Goal: Task Accomplishment & Management: Manage account settings

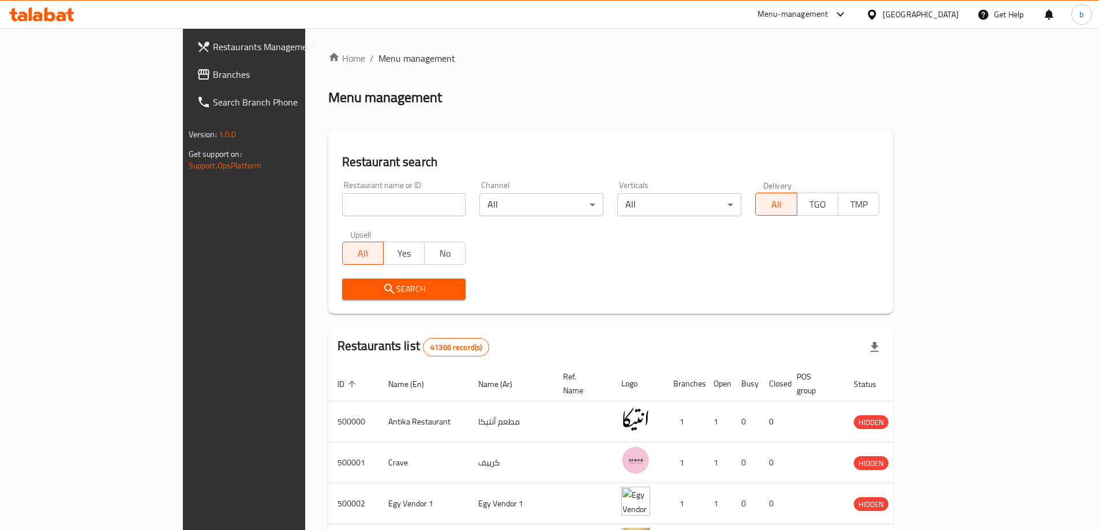
click at [213, 68] on span "Branches" at bounding box center [285, 74] width 144 height 14
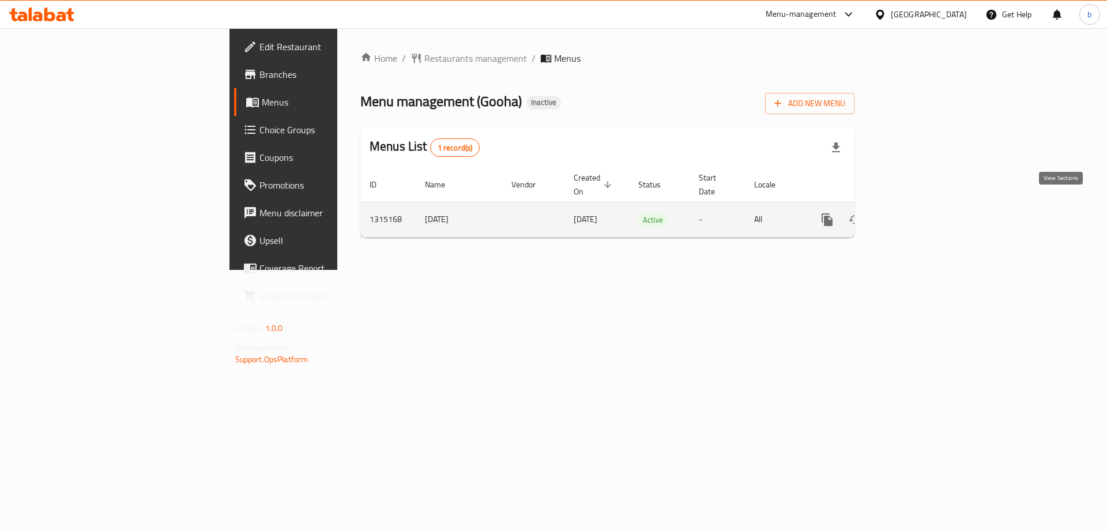
click at [918, 213] on icon "enhanced table" at bounding box center [911, 220] width 14 height 14
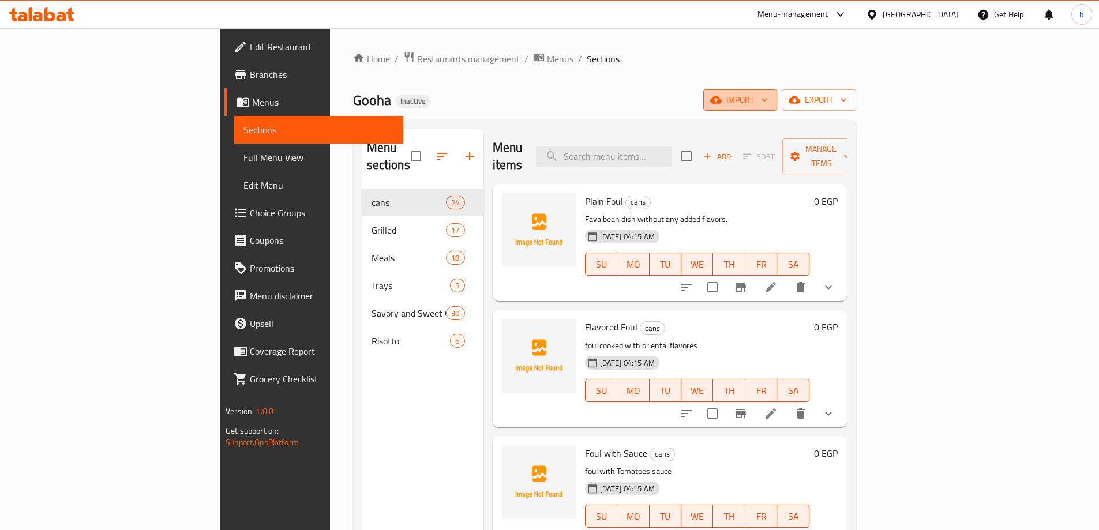
click at [768, 101] on span "import" at bounding box center [739, 100] width 55 height 14
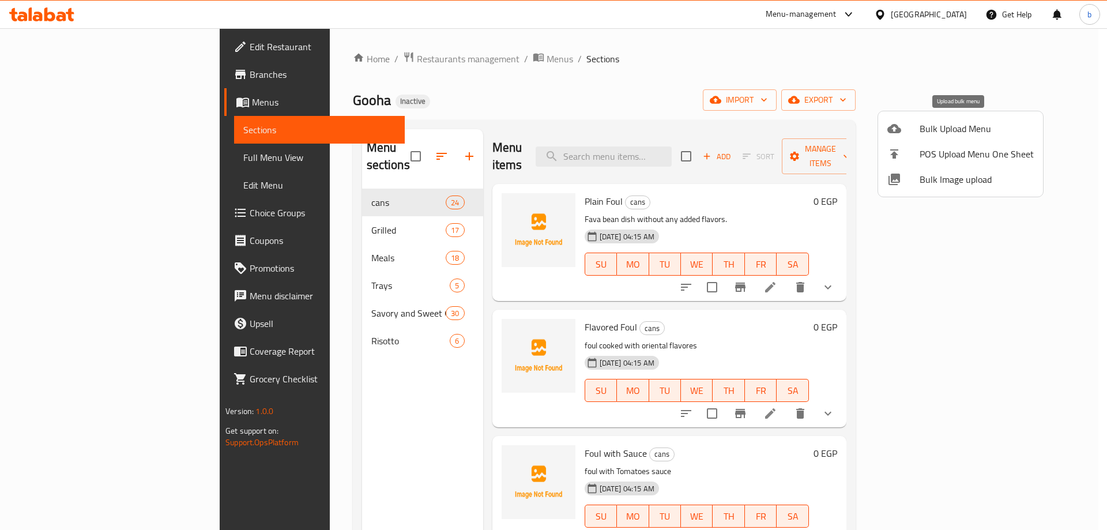
click at [948, 125] on span "Bulk Upload Menu" at bounding box center [977, 129] width 114 height 14
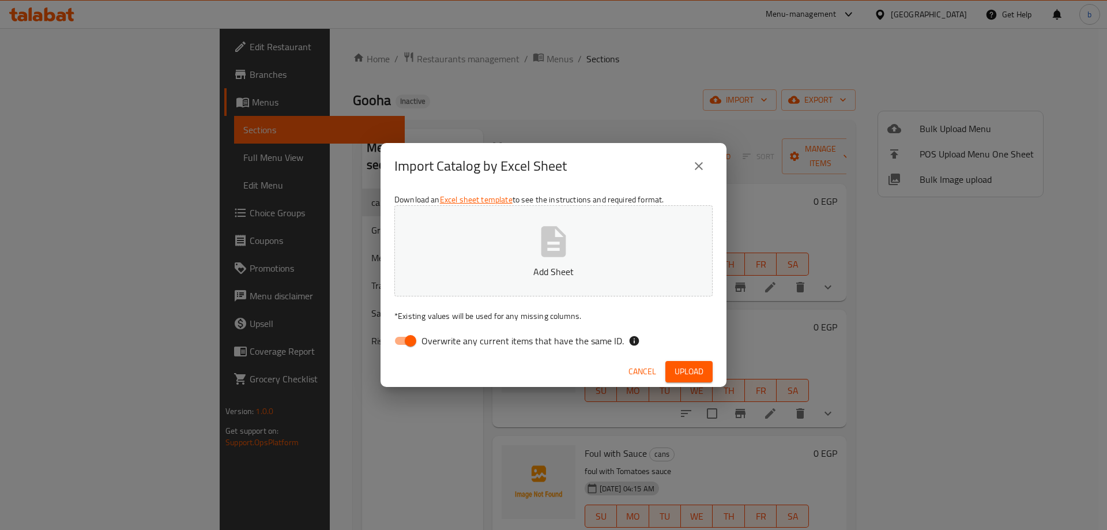
click at [419, 341] on input "Overwrite any current items that have the same ID." at bounding box center [411, 341] width 66 height 22
checkbox input "false"
click at [527, 269] on p "Add Sheet" at bounding box center [553, 272] width 283 height 14
click at [682, 367] on span "Upload" at bounding box center [689, 371] width 29 height 14
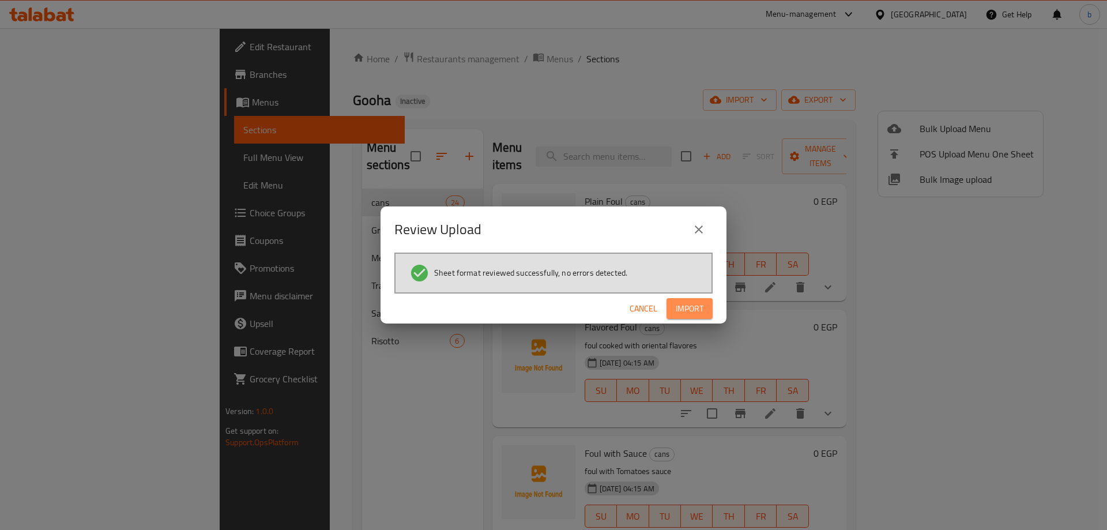
click at [689, 302] on span "Import" at bounding box center [690, 309] width 28 height 14
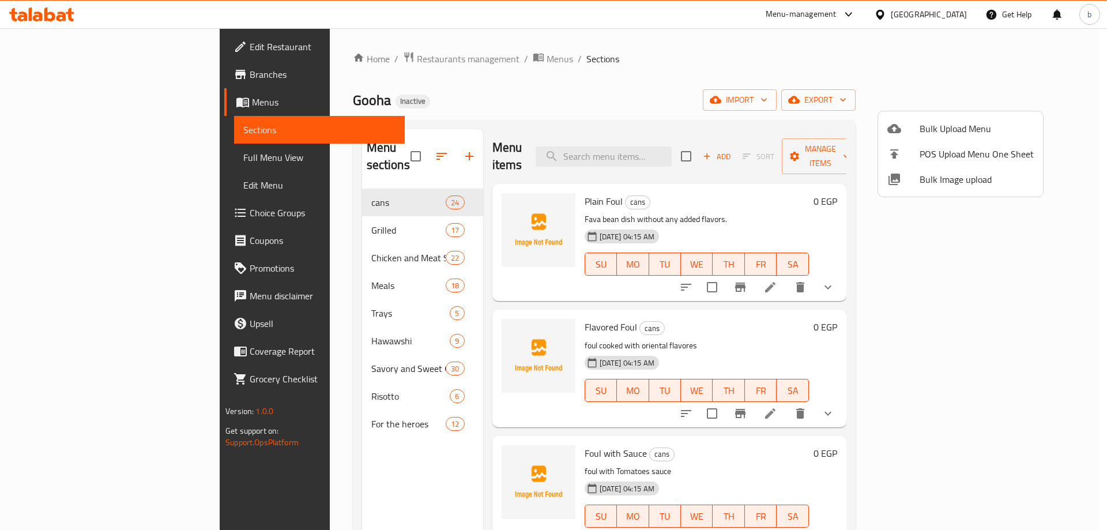
click at [302, 237] on div at bounding box center [553, 265] width 1107 height 530
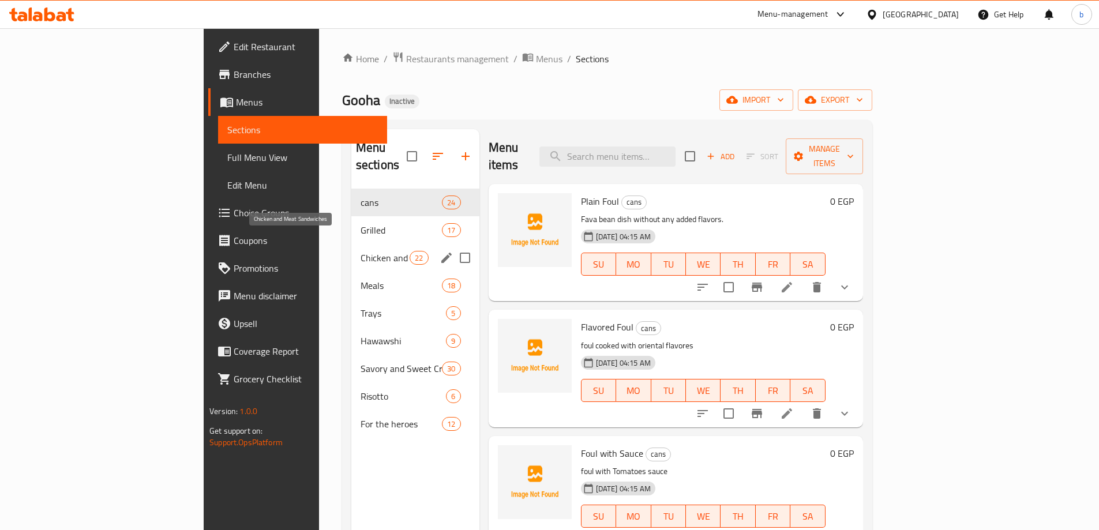
click at [360, 251] on span "Chicken and Meat Sandwiches" at bounding box center [384, 258] width 49 height 14
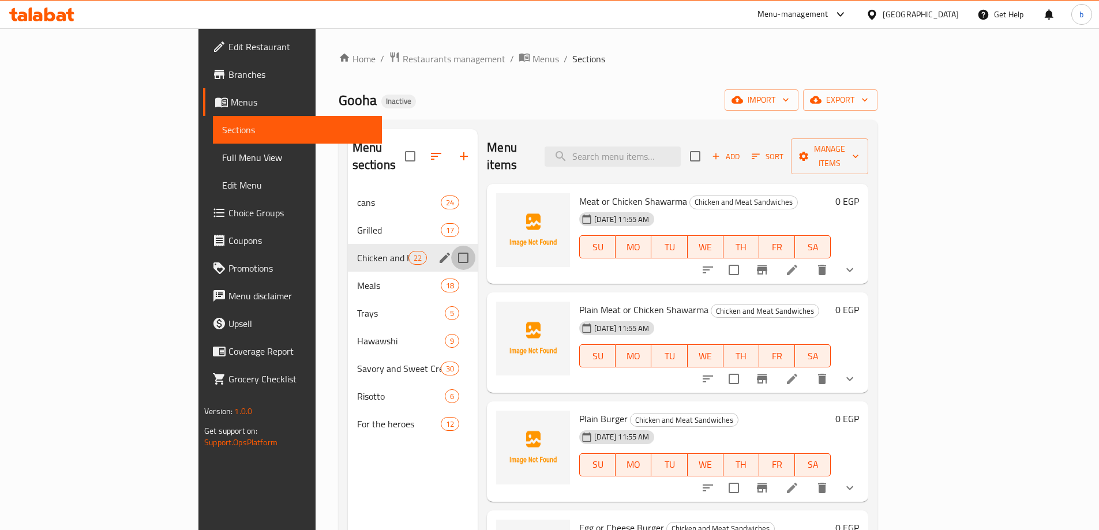
click at [451, 246] on input "Menu sections" at bounding box center [463, 258] width 24 height 24
checkbox input "true"
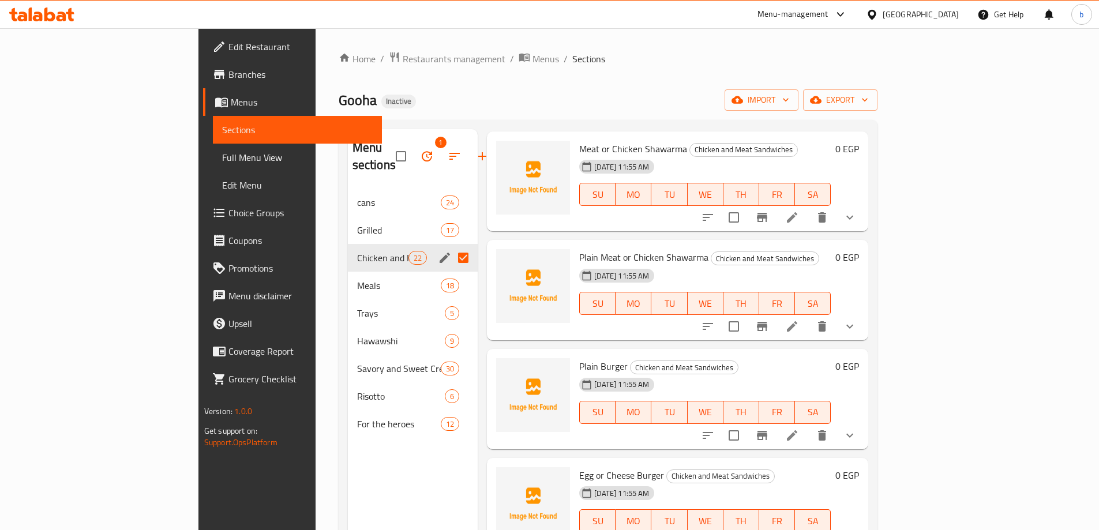
scroll to position [115, 0]
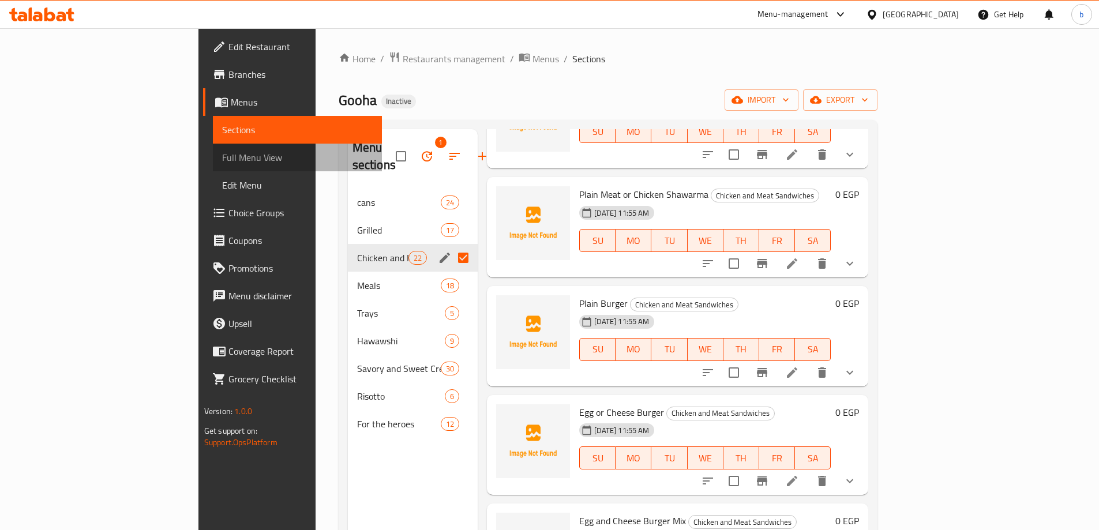
click at [222, 163] on span "Full Menu View" at bounding box center [297, 158] width 151 height 14
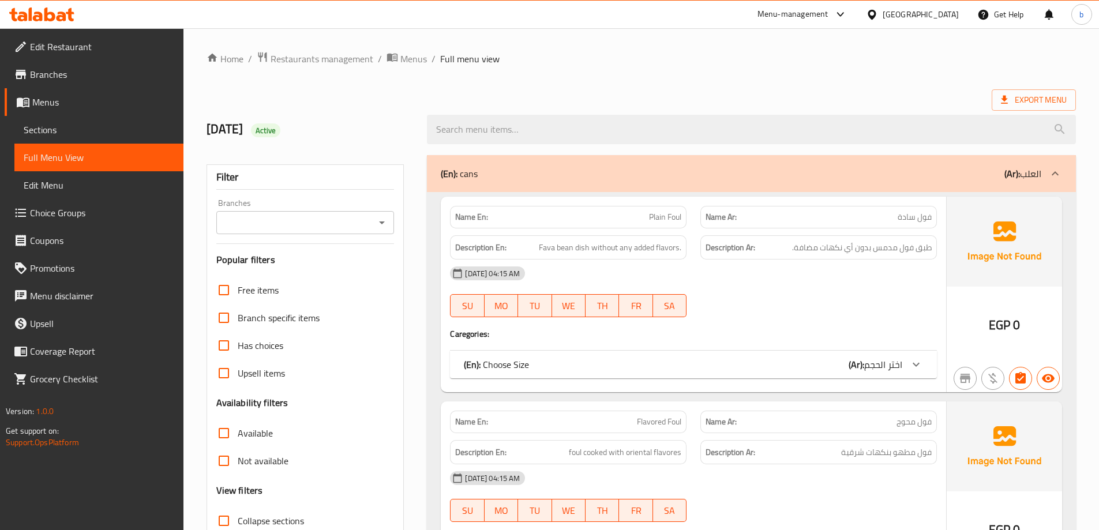
click at [1054, 170] on icon at bounding box center [1055, 174] width 14 height 14
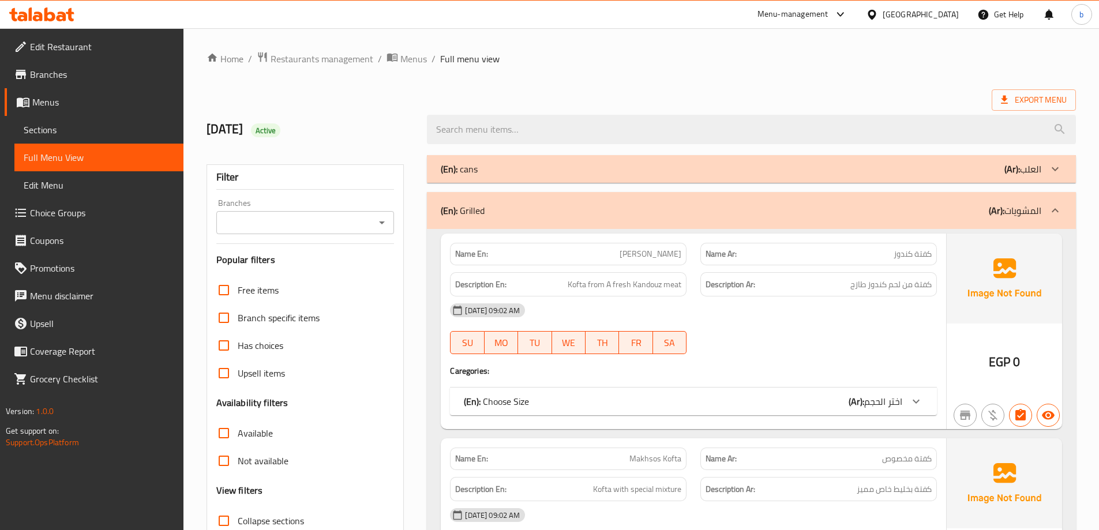
click at [1058, 209] on icon at bounding box center [1055, 211] width 14 height 14
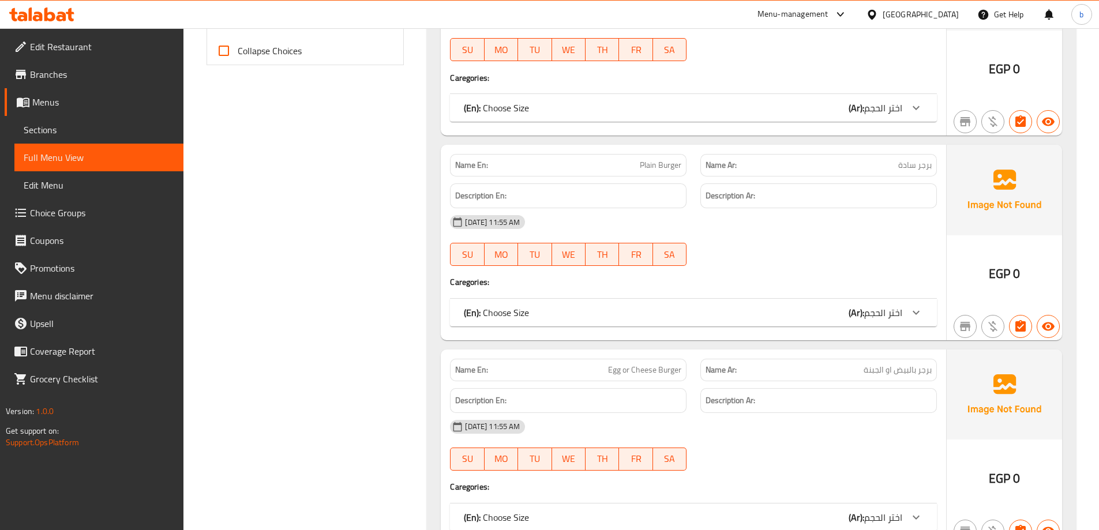
scroll to position [404, 0]
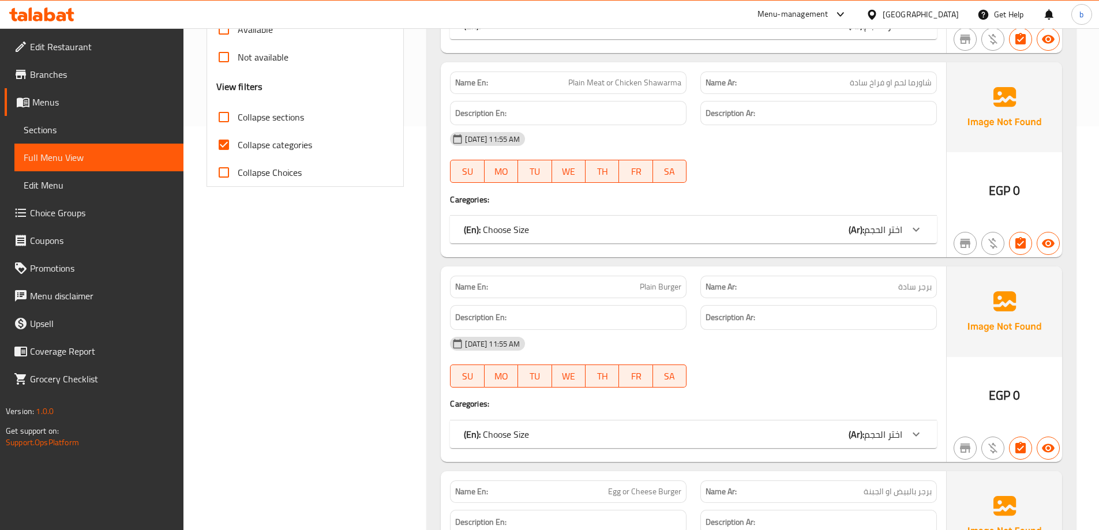
click at [225, 148] on input "Collapse categories" at bounding box center [224, 145] width 28 height 28
checkbox input "false"
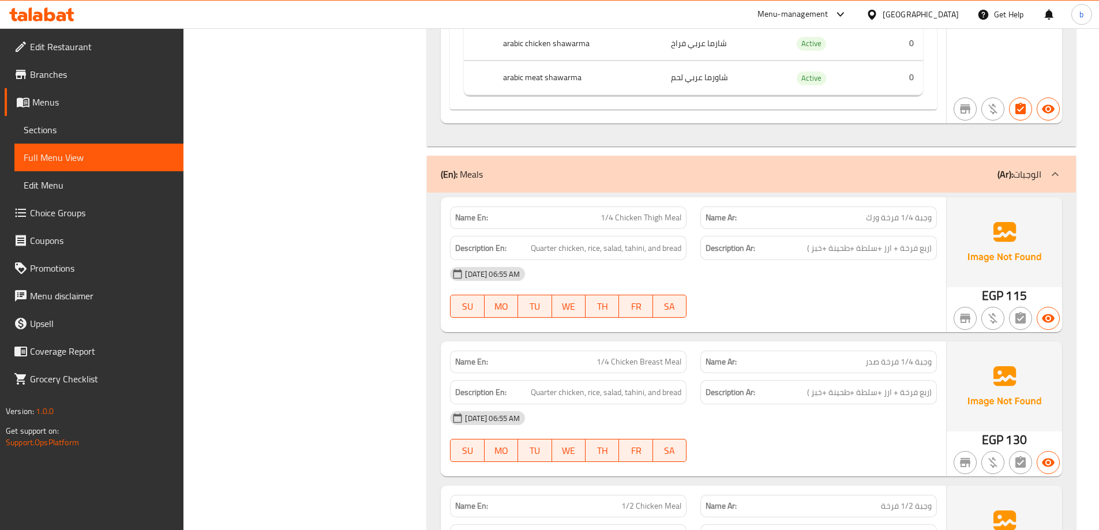
scroll to position [8650, 0]
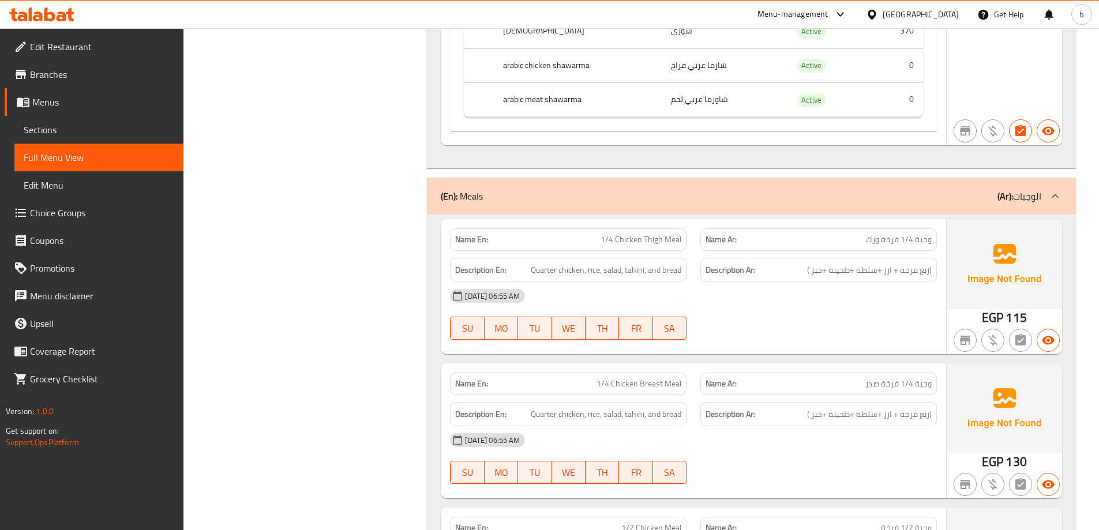
click at [959, 193] on div "(En): Meals (Ar): الوجبات" at bounding box center [741, 196] width 600 height 14
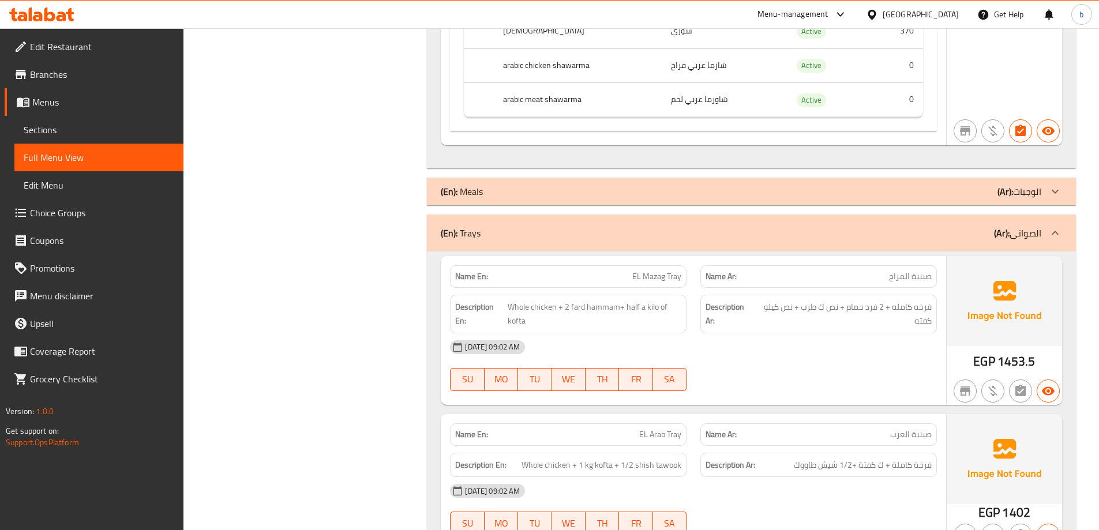
click at [965, 229] on div "(En): Trays (Ar): الصوانى" at bounding box center [741, 233] width 600 height 14
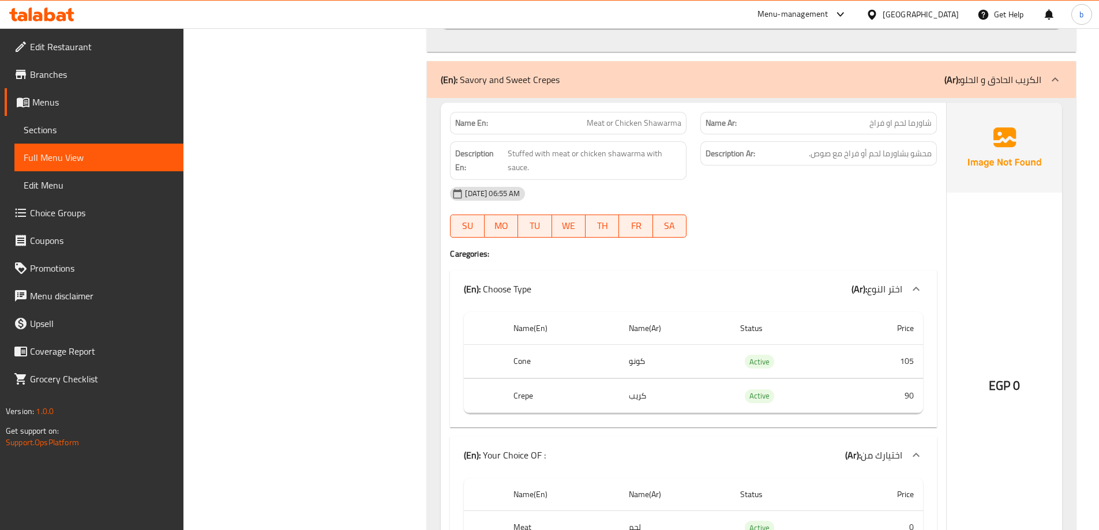
scroll to position [10092, 0]
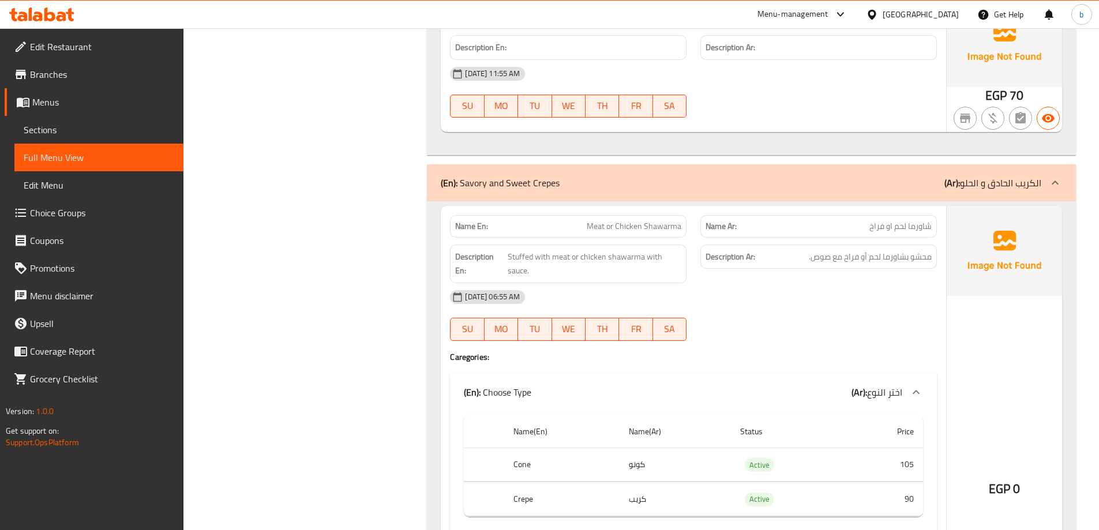
click at [976, 181] on p "(Ar): الكريب الحادق و الحلو" at bounding box center [992, 183] width 97 height 14
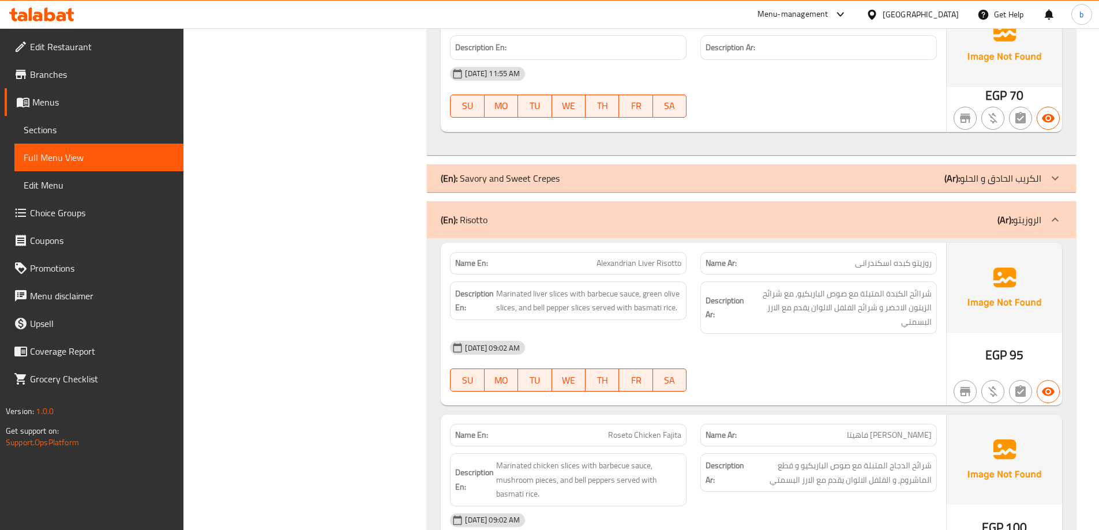
click at [971, 213] on div "(En): Risotto (Ar): الروزيتو" at bounding box center [741, 220] width 600 height 14
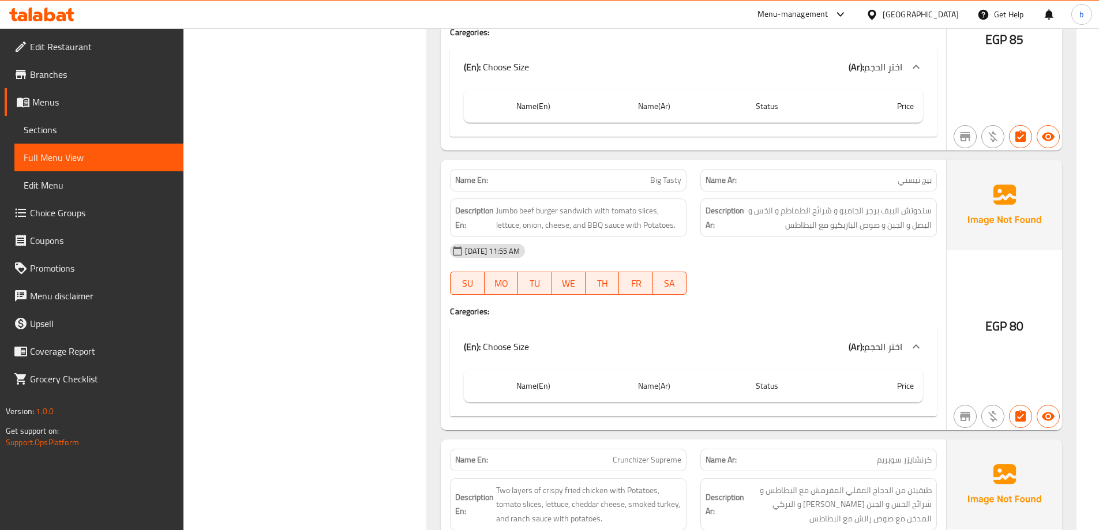
scroll to position [10323, 0]
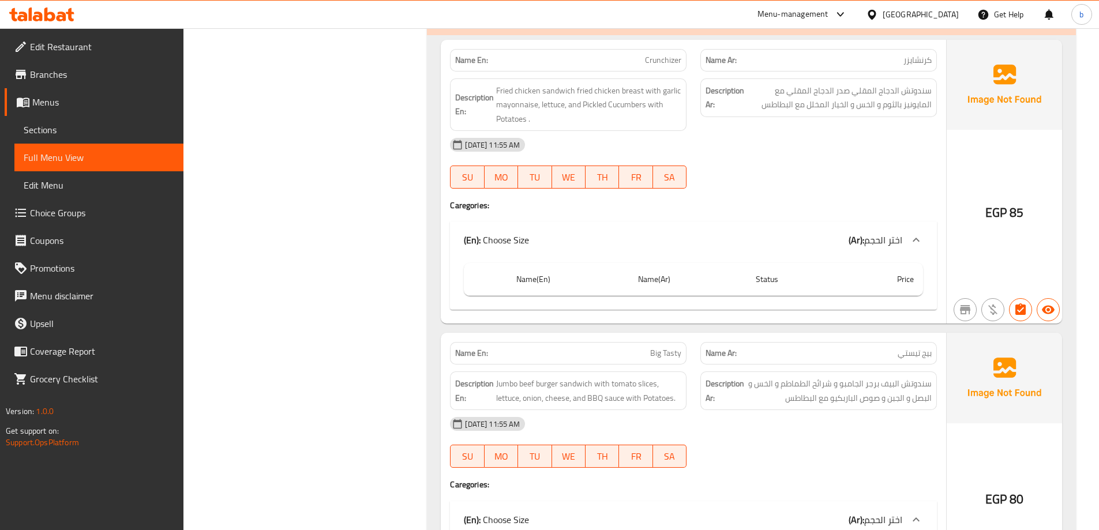
click at [908, 244] on div at bounding box center [916, 240] width 28 height 28
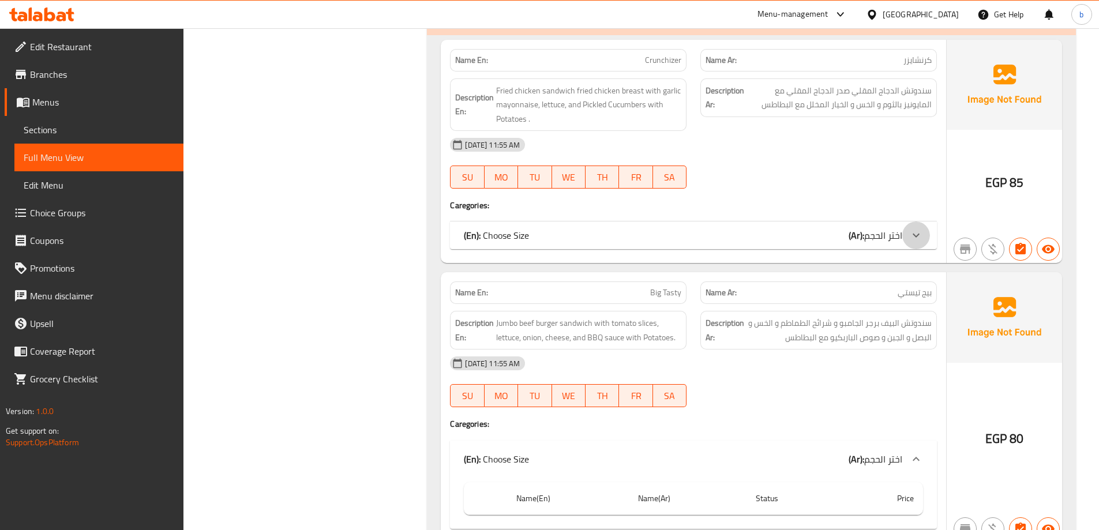
click at [907, 242] on div at bounding box center [916, 235] width 28 height 28
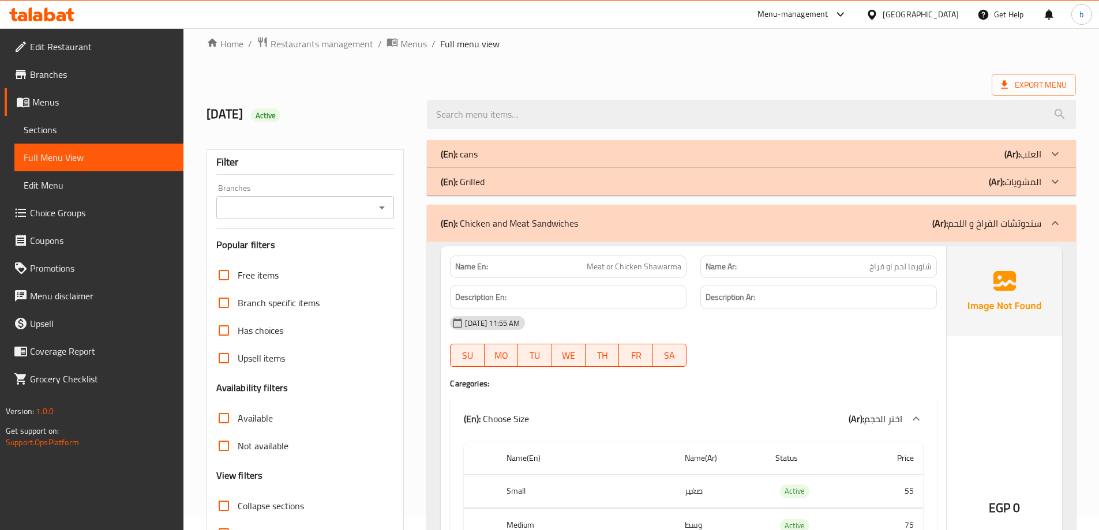
scroll to position [0, 0]
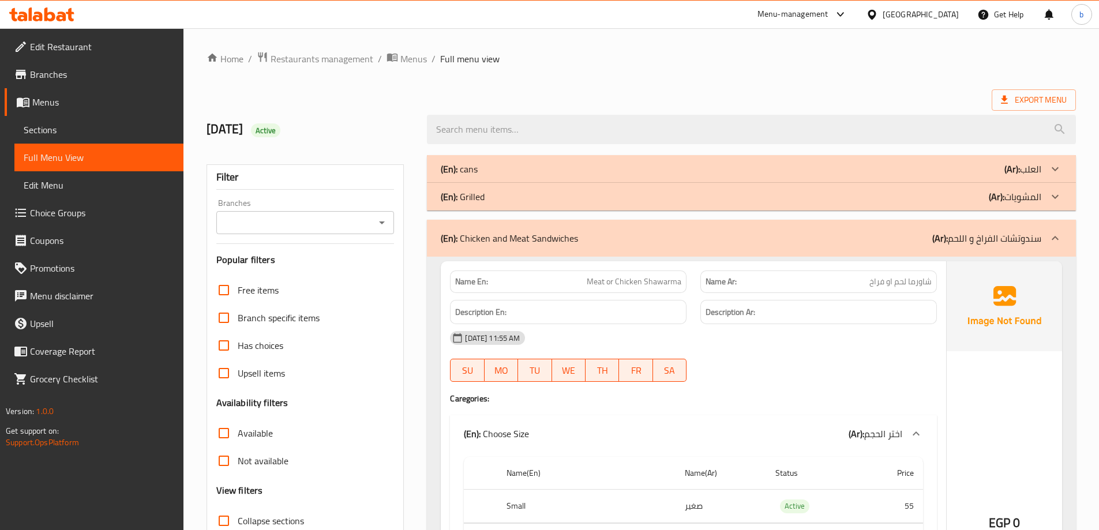
drag, startPoint x: 55, startPoint y: 129, endPoint x: 9, endPoint y: 161, distance: 56.6
click at [55, 129] on span "Sections" at bounding box center [99, 130] width 151 height 14
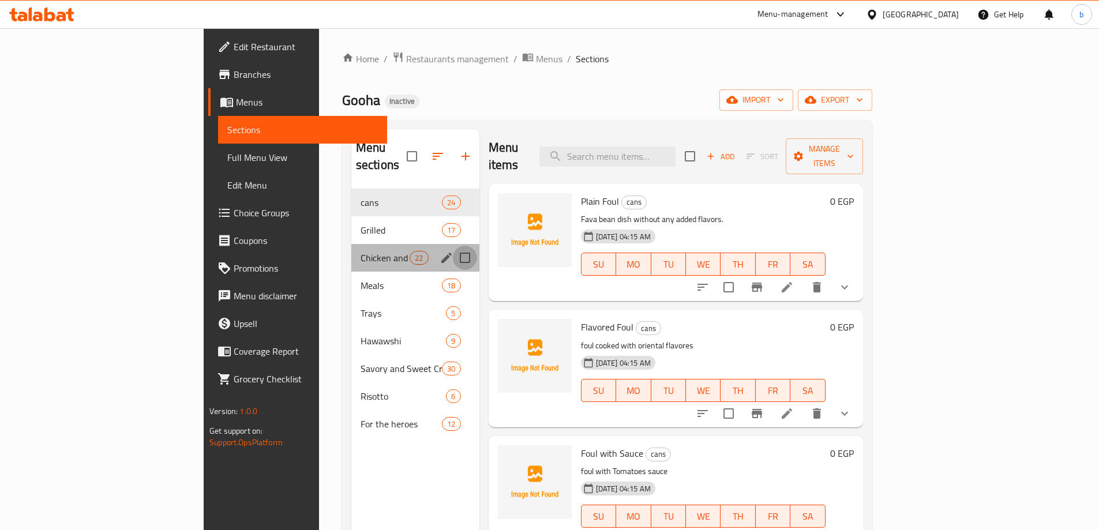
click at [453, 246] on input "Menu sections" at bounding box center [465, 258] width 24 height 24
checkbox input "true"
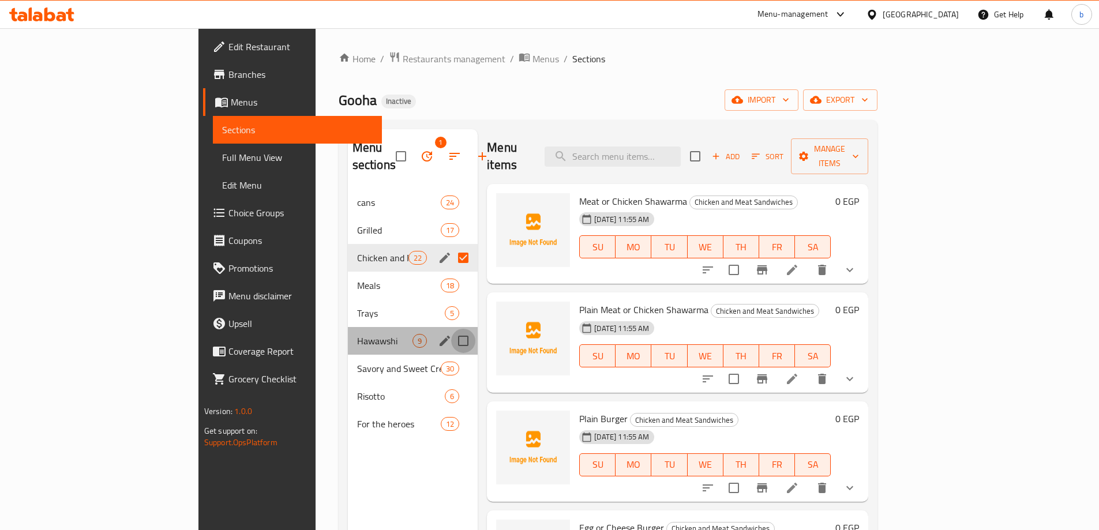
click at [451, 329] on input "Menu sections" at bounding box center [463, 341] width 24 height 24
checkbox input "true"
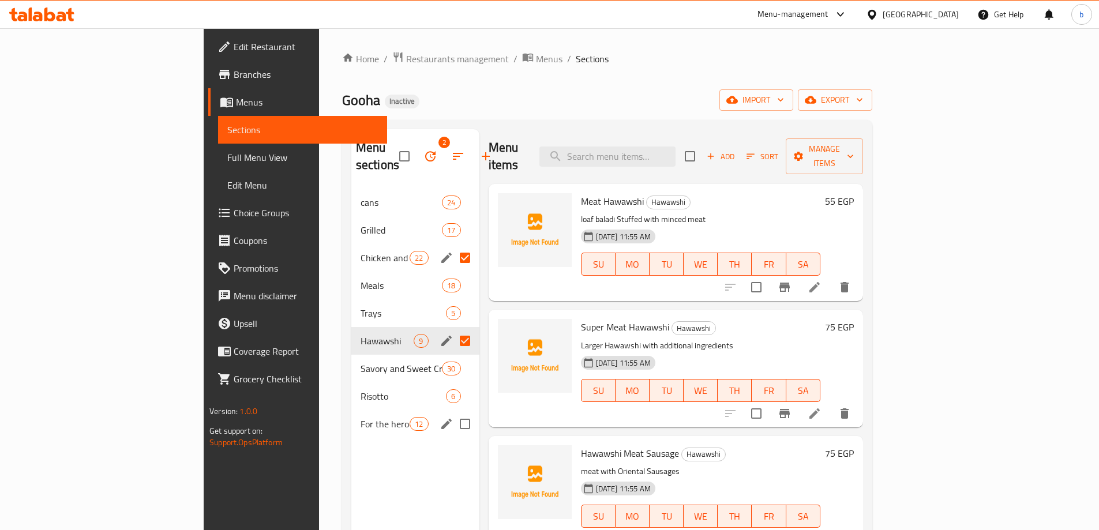
click at [453, 412] on input "Menu sections" at bounding box center [465, 424] width 24 height 24
checkbox input "true"
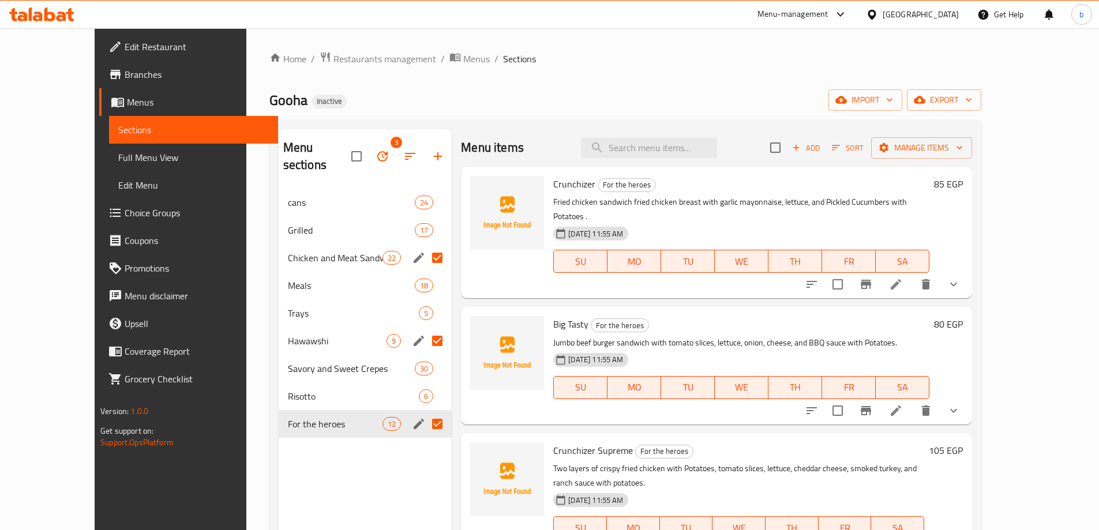
click at [375, 150] on icon "button" at bounding box center [382, 156] width 14 height 14
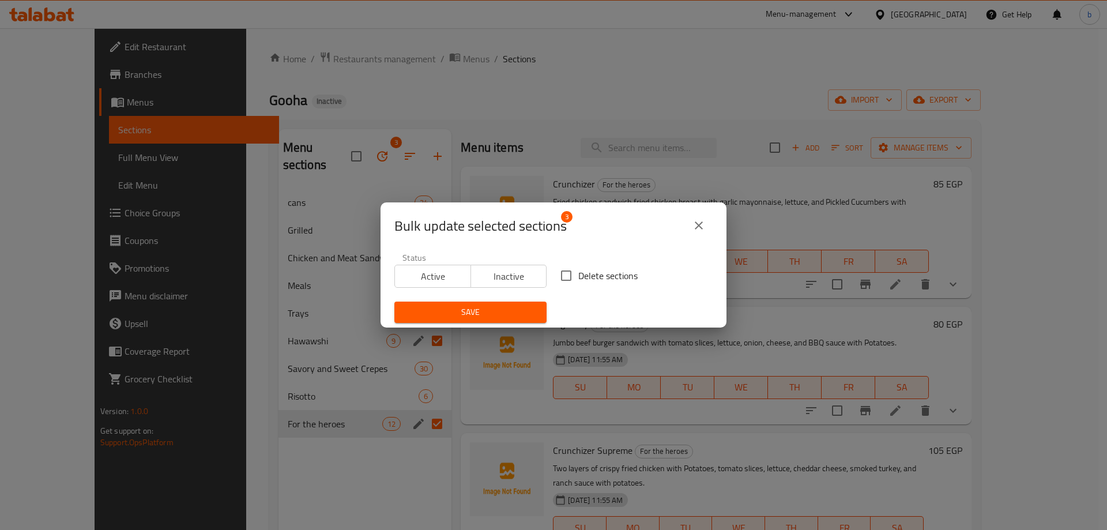
click at [570, 280] on input "Delete sections" at bounding box center [566, 276] width 24 height 24
checkbox input "true"
click at [499, 319] on span "Save" at bounding box center [471, 312] width 134 height 14
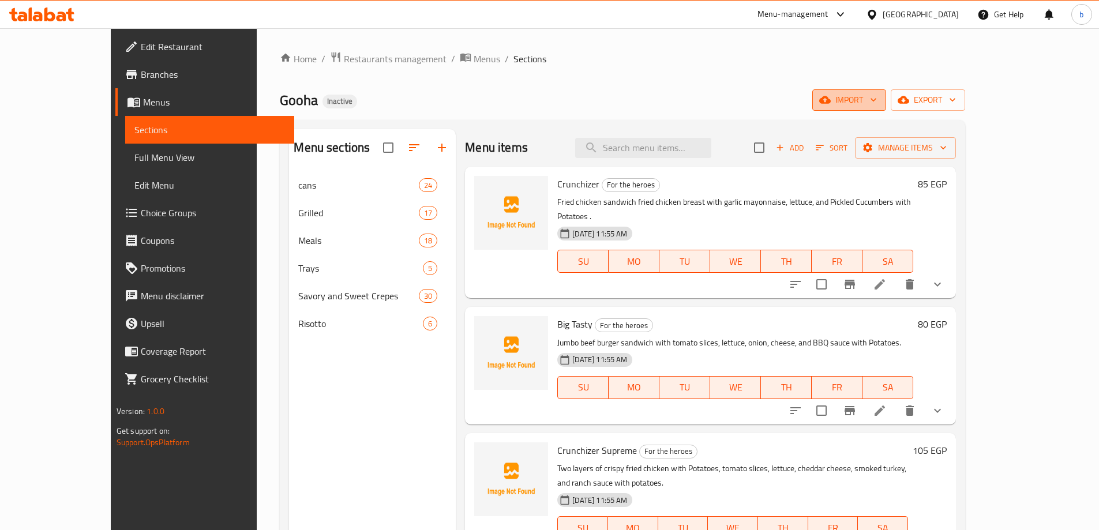
click at [879, 97] on icon "button" at bounding box center [873, 100] width 12 height 12
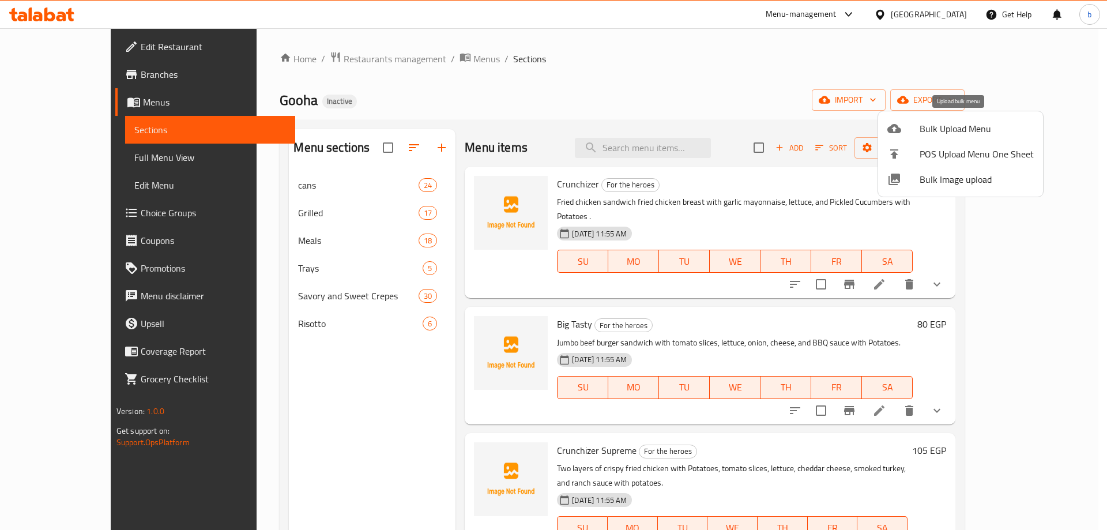
click at [964, 122] on span "Bulk Upload Menu" at bounding box center [977, 129] width 114 height 14
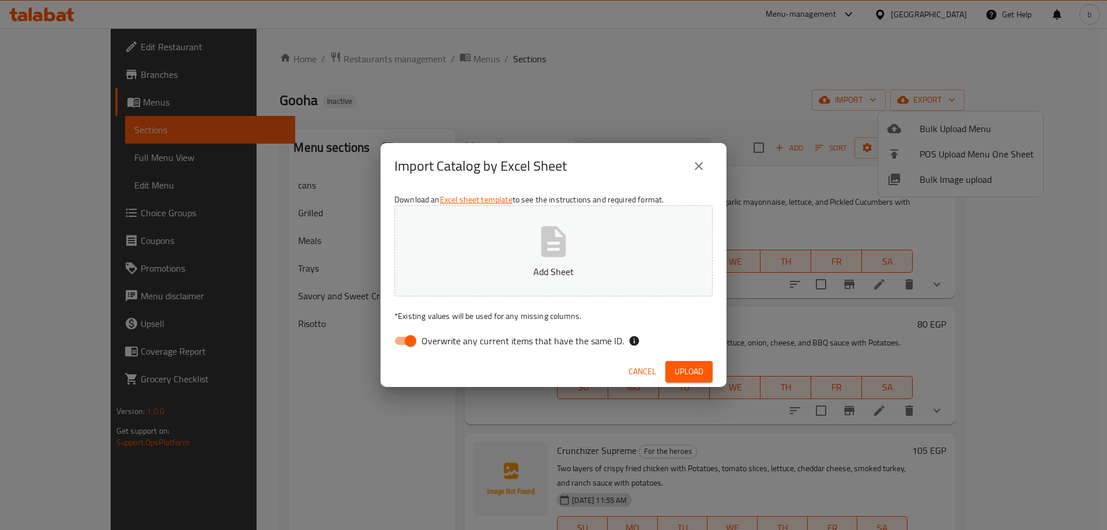
click at [400, 345] on input "Overwrite any current items that have the same ID." at bounding box center [411, 341] width 66 height 22
checkbox input "false"
click at [452, 273] on p "Add Sheet" at bounding box center [553, 272] width 283 height 14
click at [696, 373] on span "Upload" at bounding box center [689, 371] width 29 height 14
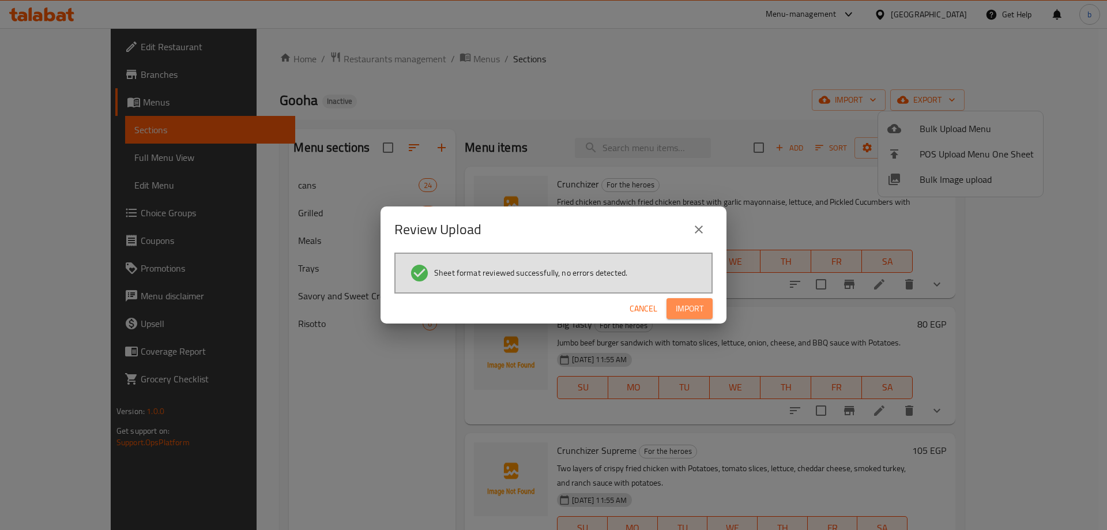
click at [686, 307] on span "Import" at bounding box center [690, 309] width 28 height 14
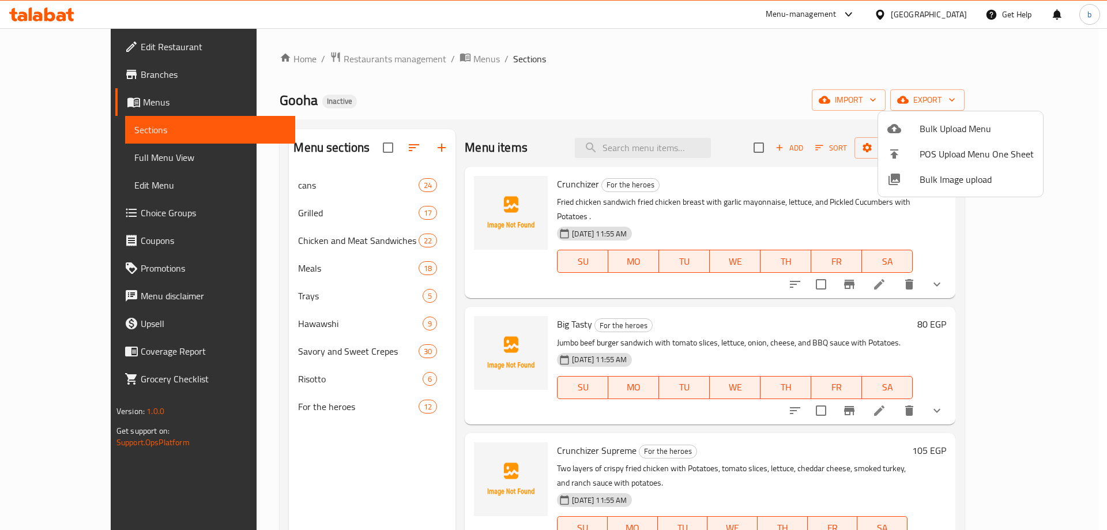
click at [340, 235] on div at bounding box center [553, 265] width 1107 height 530
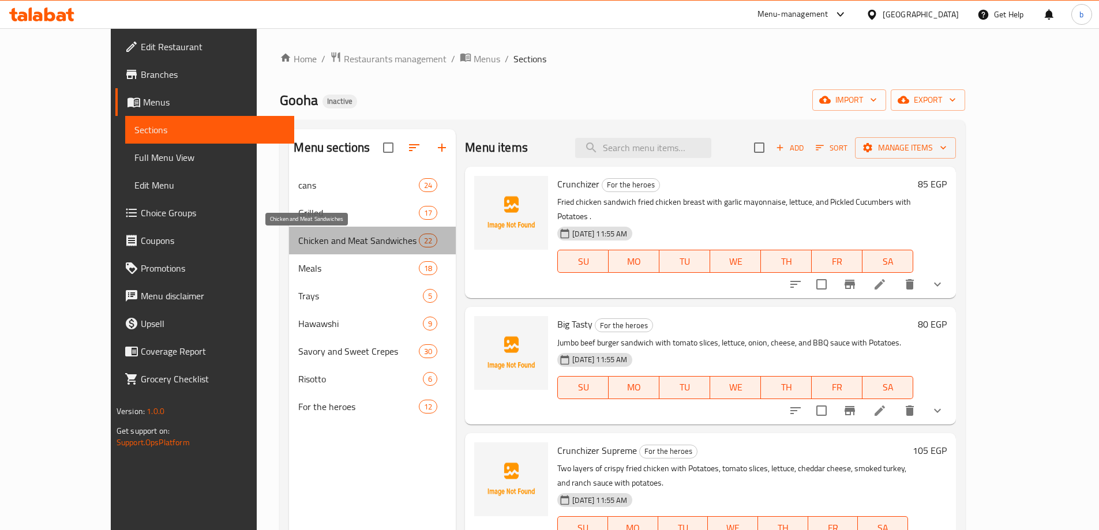
click at [371, 244] on span "Chicken and Meat Sandwiches" at bounding box center [358, 241] width 121 height 14
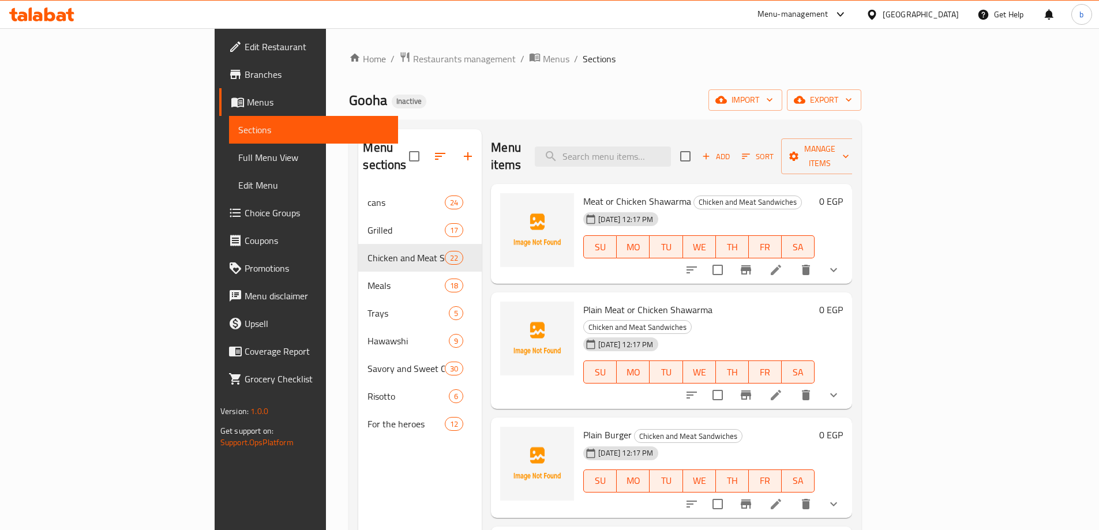
click at [238, 155] on span "Full Menu View" at bounding box center [313, 158] width 151 height 14
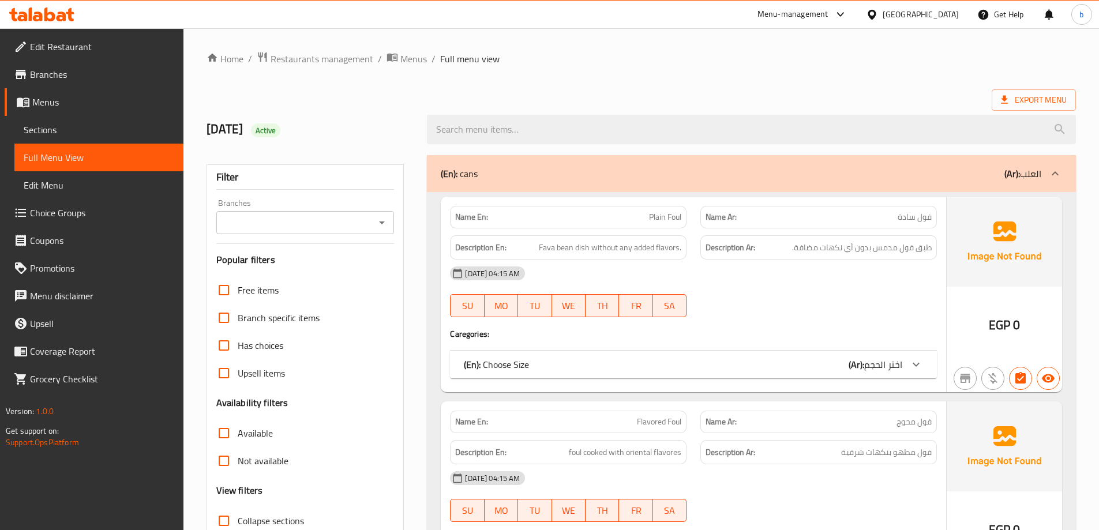
click at [678, 174] on div "(En): cans (Ar): العلب" at bounding box center [741, 174] width 600 height 14
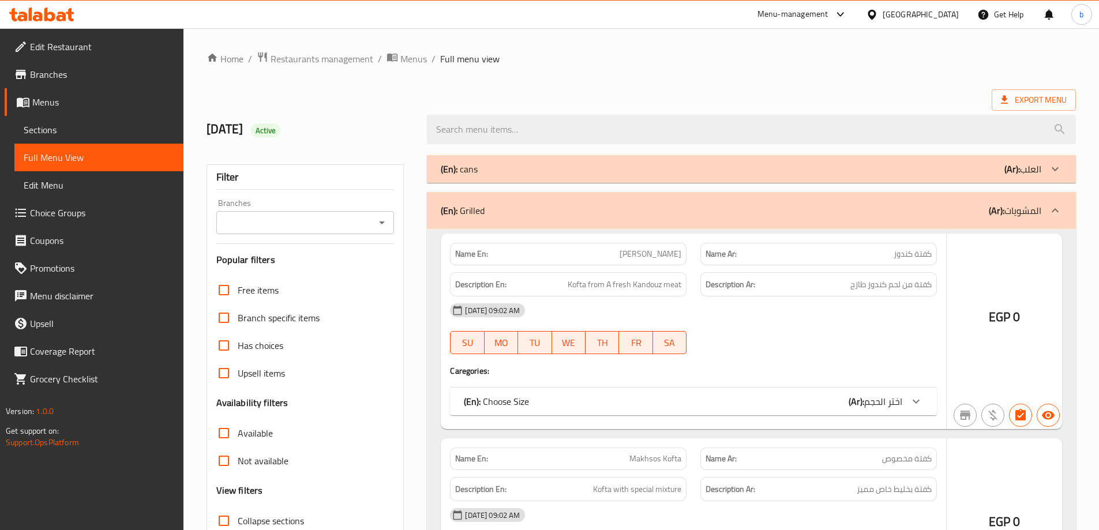
scroll to position [1, 0]
checkbox input "false"
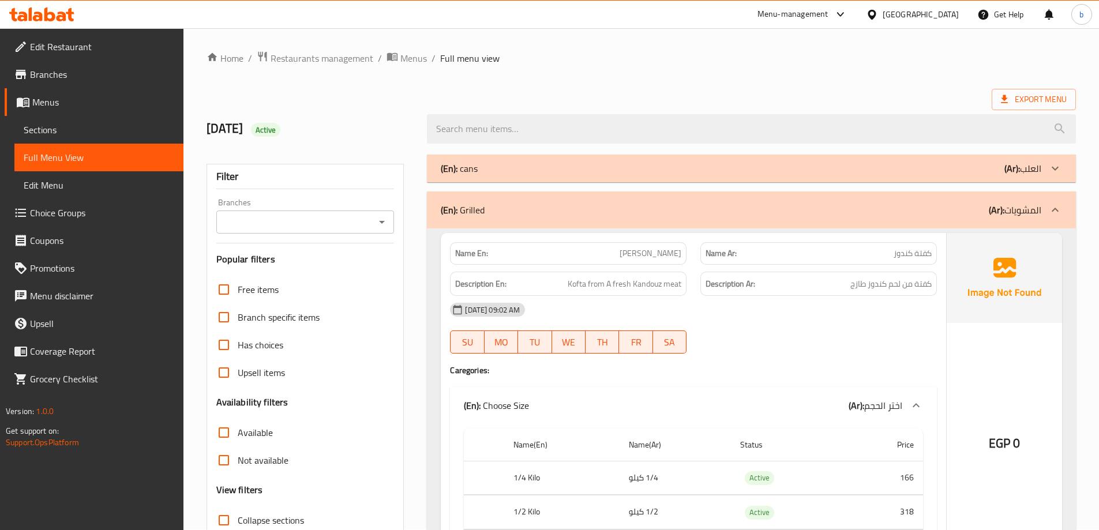
scroll to position [115, 0]
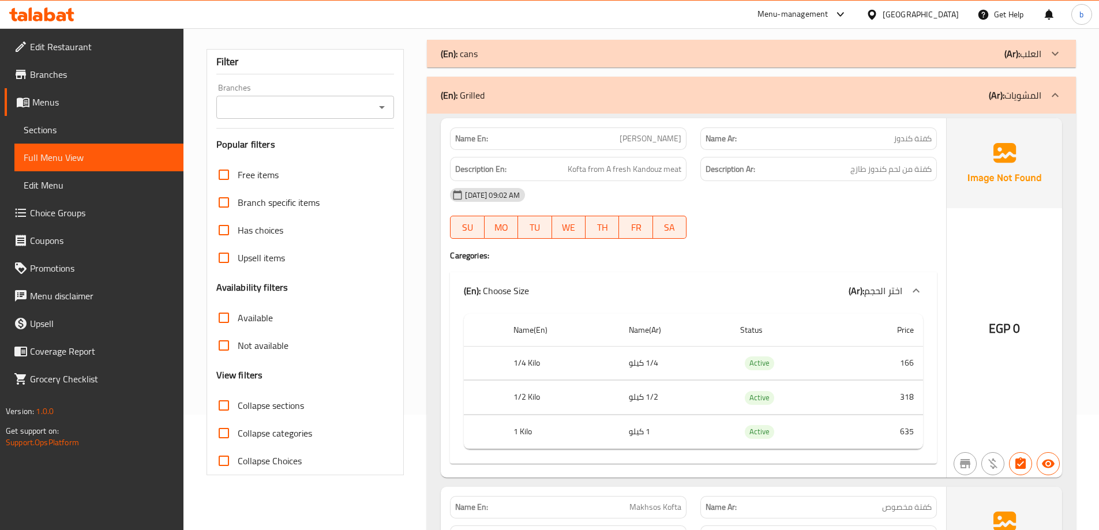
click at [679, 102] on div "(En): Grilled (Ar): المشويات" at bounding box center [741, 95] width 600 height 14
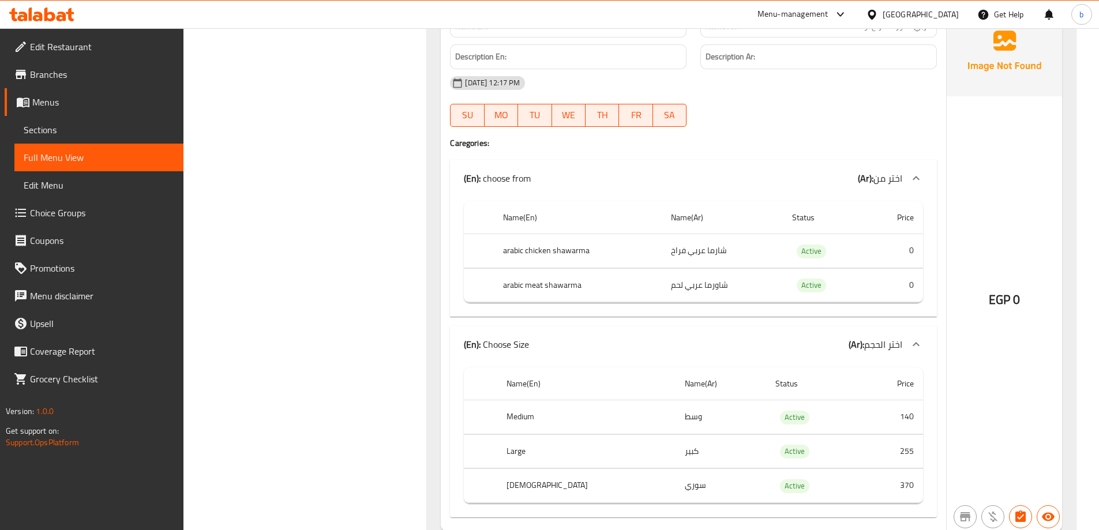
scroll to position [9112, 0]
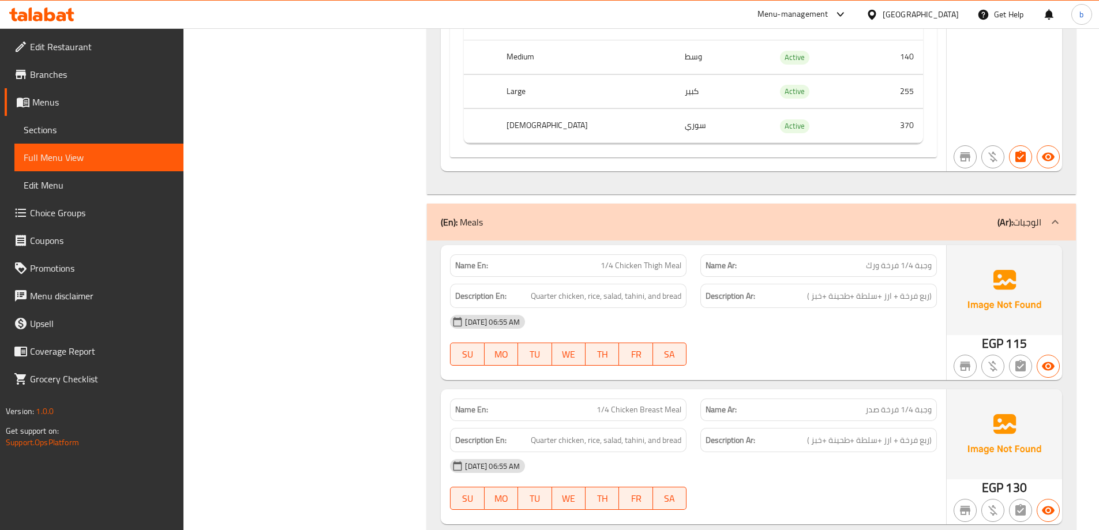
click at [906, 228] on div "(En): Meals (Ar): الوجبات" at bounding box center [741, 222] width 600 height 14
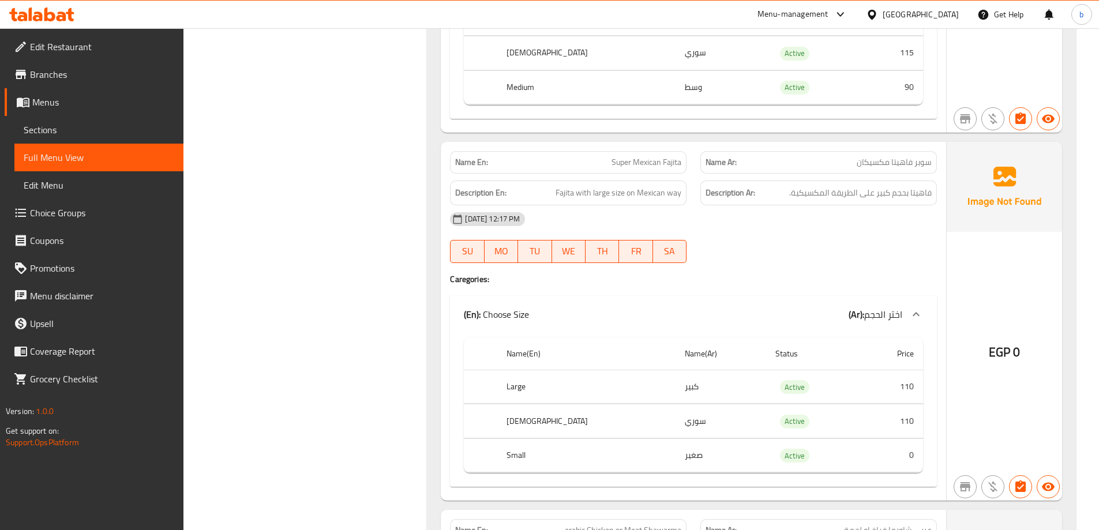
scroll to position [8247, 0]
drag, startPoint x: 617, startPoint y: 163, endPoint x: 688, endPoint y: 164, distance: 70.9
click at [688, 164] on div "Name En: Super Mexican Fajita" at bounding box center [568, 163] width 250 height 36
copy span "Super Mexican Fajita"
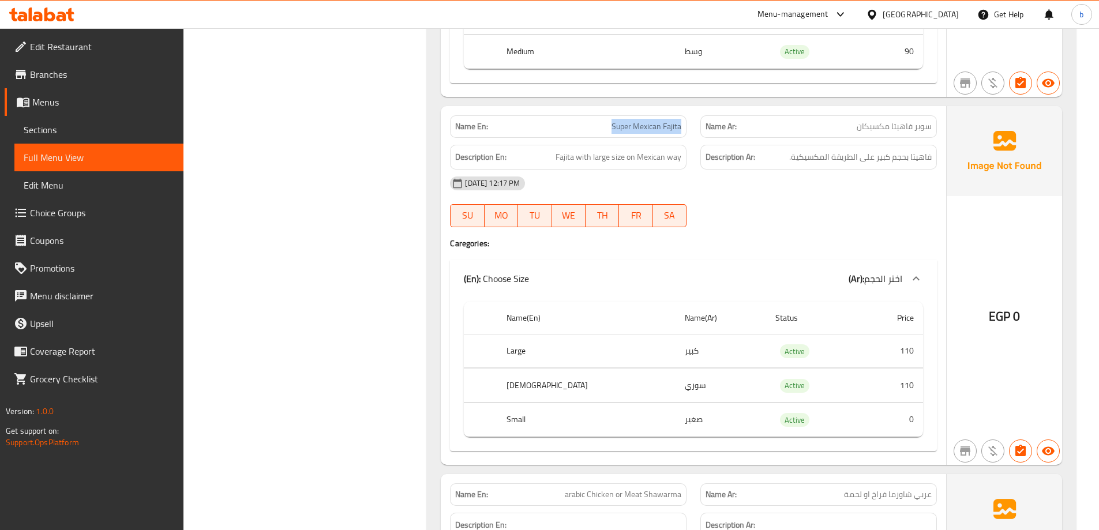
scroll to position [8304, 0]
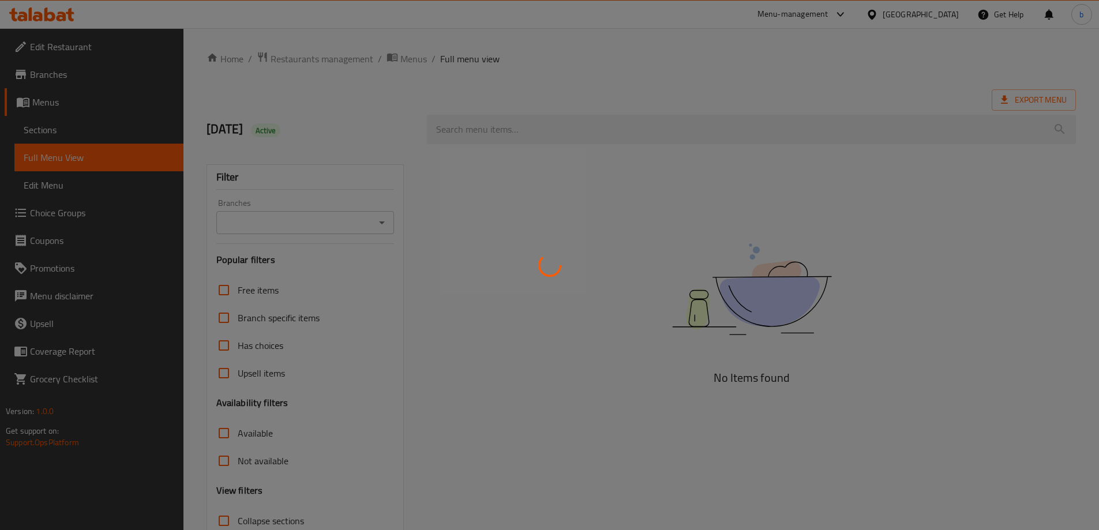
click at [77, 130] on div at bounding box center [549, 265] width 1099 height 530
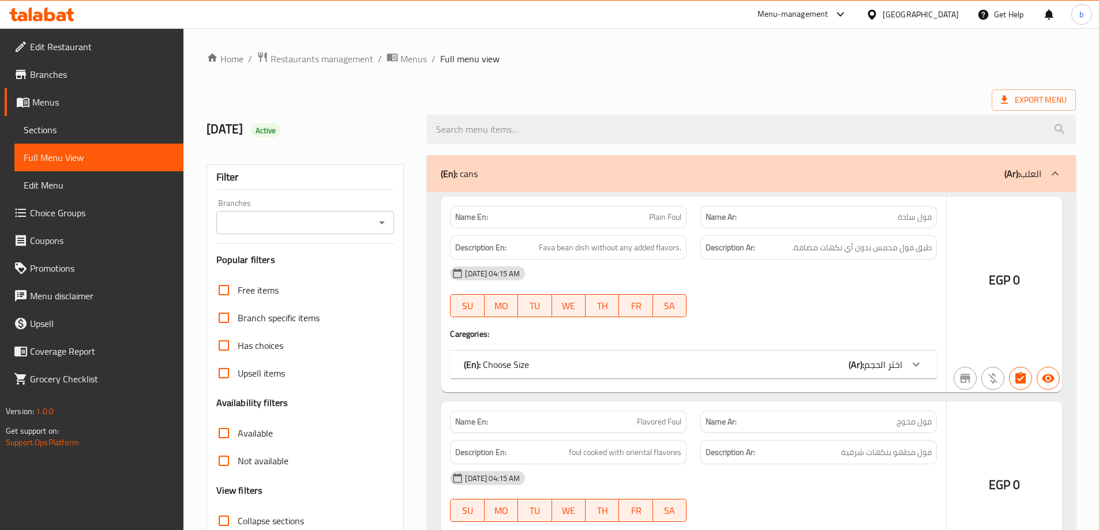
click at [80, 133] on div at bounding box center [549, 265] width 1099 height 530
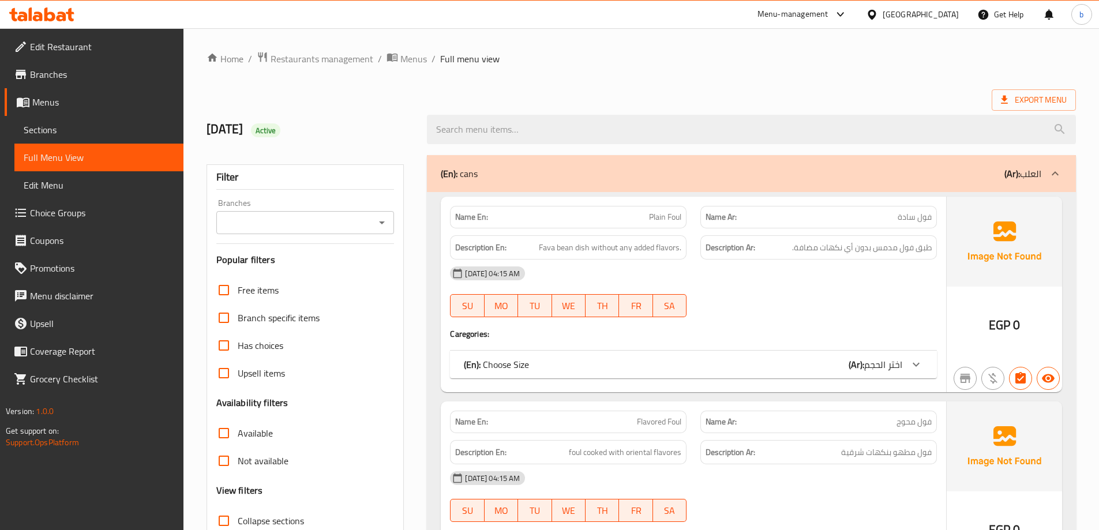
click at [50, 132] on span "Sections" at bounding box center [99, 130] width 151 height 14
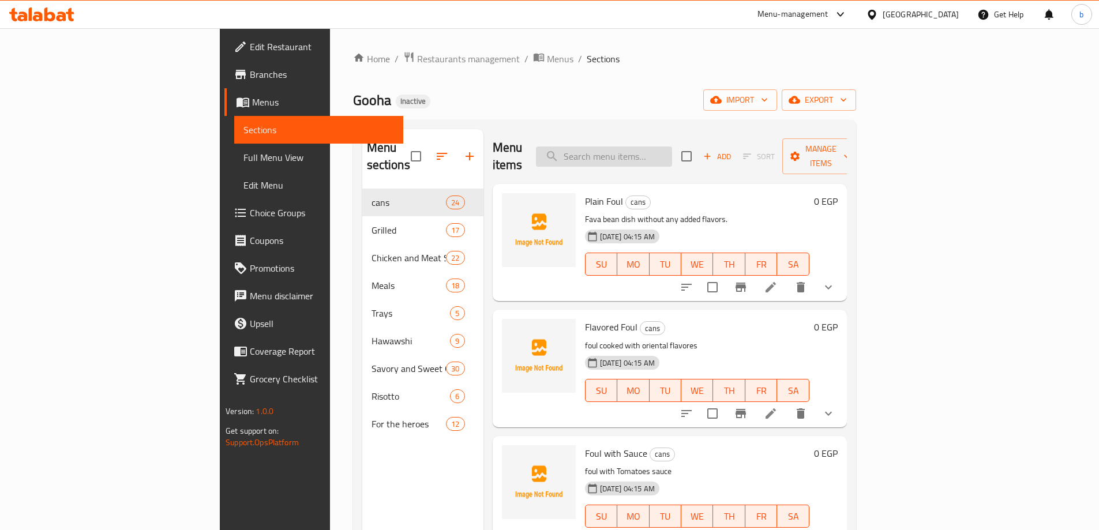
click at [672, 146] on input "search" at bounding box center [604, 156] width 136 height 20
paste input "Super Mexican Fajita"
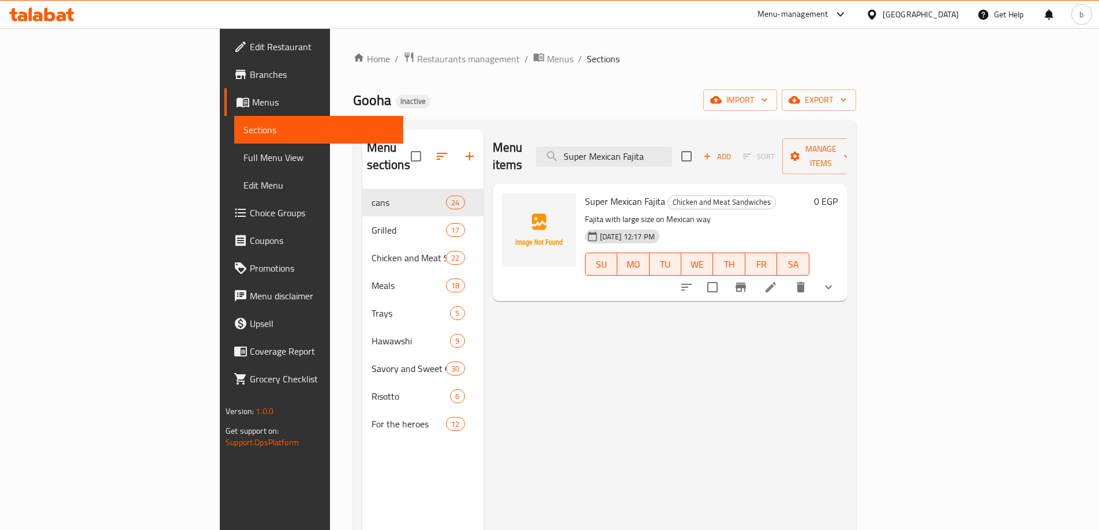
type input "Super Mexican Fajita"
click at [777, 280] on icon at bounding box center [771, 287] width 14 height 14
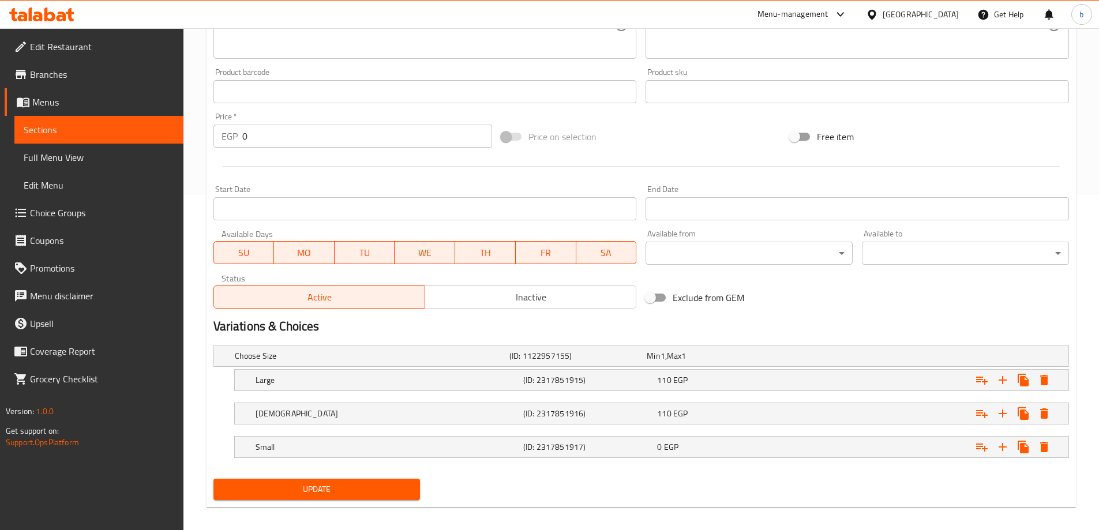
scroll to position [344, 0]
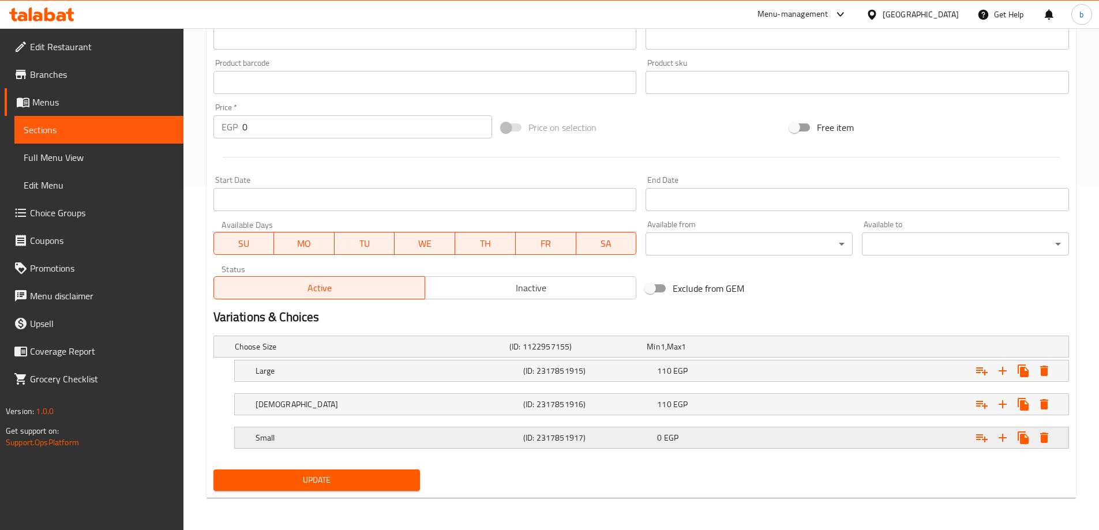
click at [953, 440] on div "Expand" at bounding box center [922, 437] width 268 height 25
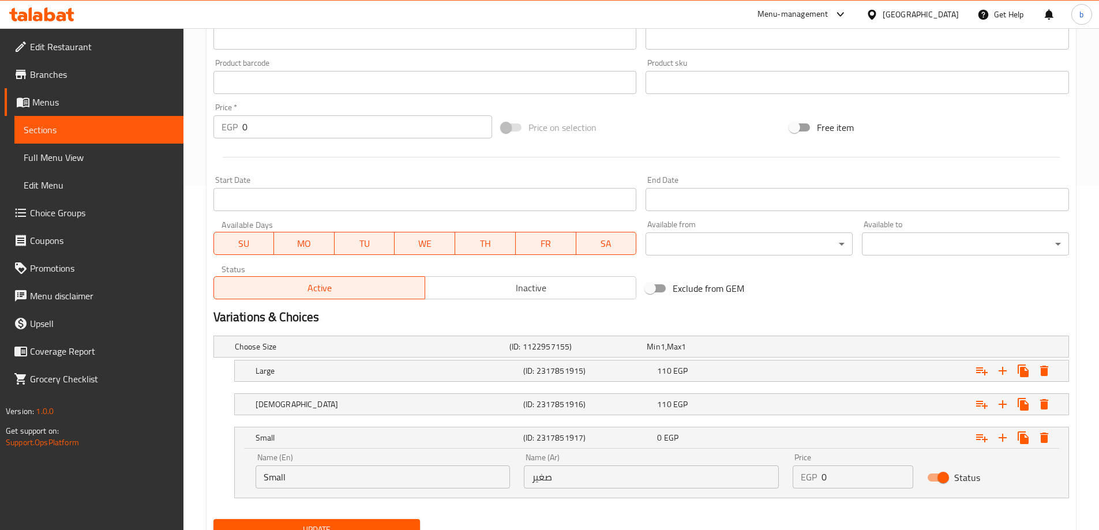
scroll to position [394, 0]
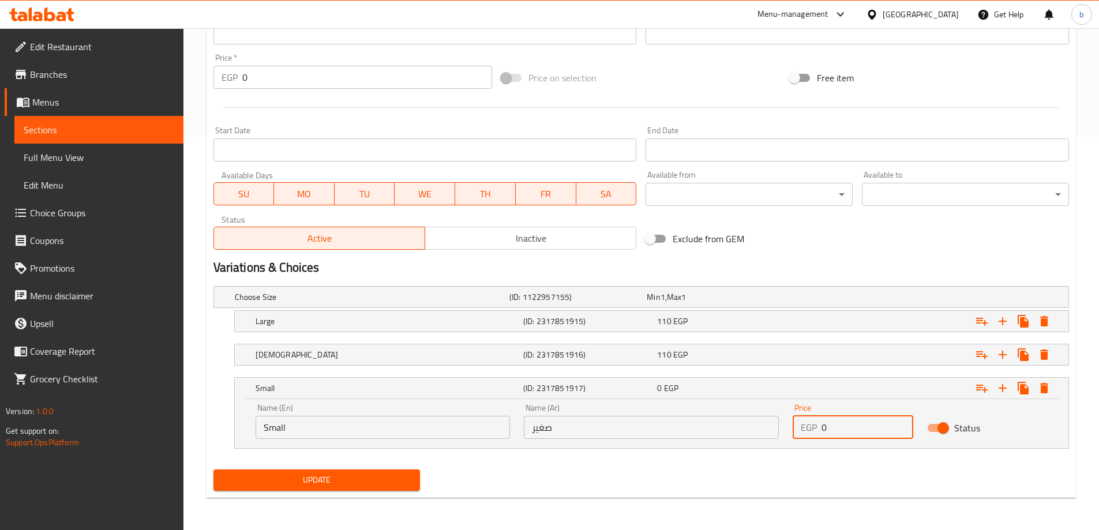
drag, startPoint x: 849, startPoint y: 430, endPoint x: 792, endPoint y: 423, distance: 56.9
click at [792, 423] on div "EGP 0 Price" at bounding box center [852, 427] width 121 height 23
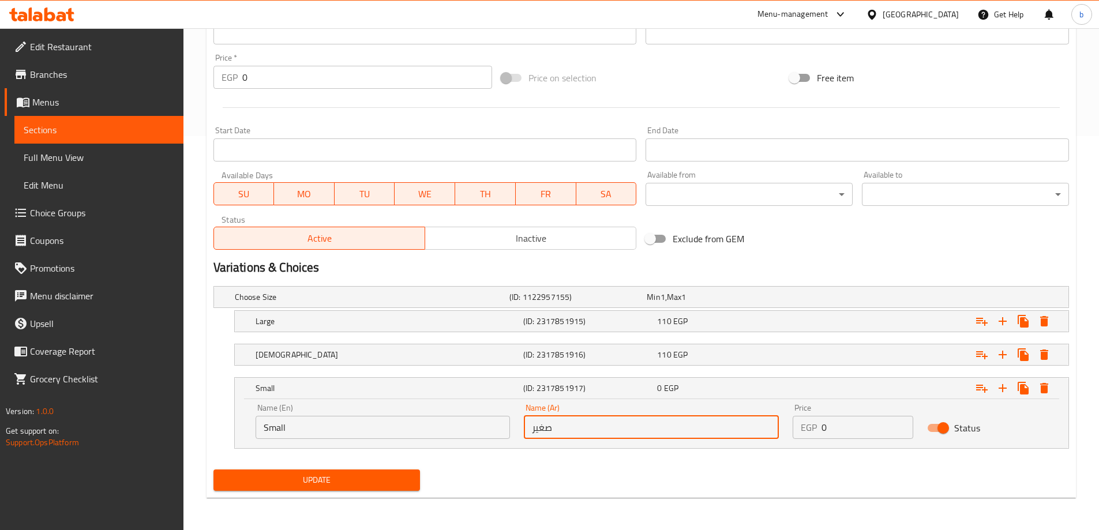
drag, startPoint x: 578, startPoint y: 433, endPoint x: 496, endPoint y: 426, distance: 82.2
click at [496, 426] on div "Name (En) Small Name (En) Name (Ar) صغير Name (Ar) Price EGP 0 Price Status" at bounding box center [652, 421] width 806 height 49
type input ","
type input "وسط"
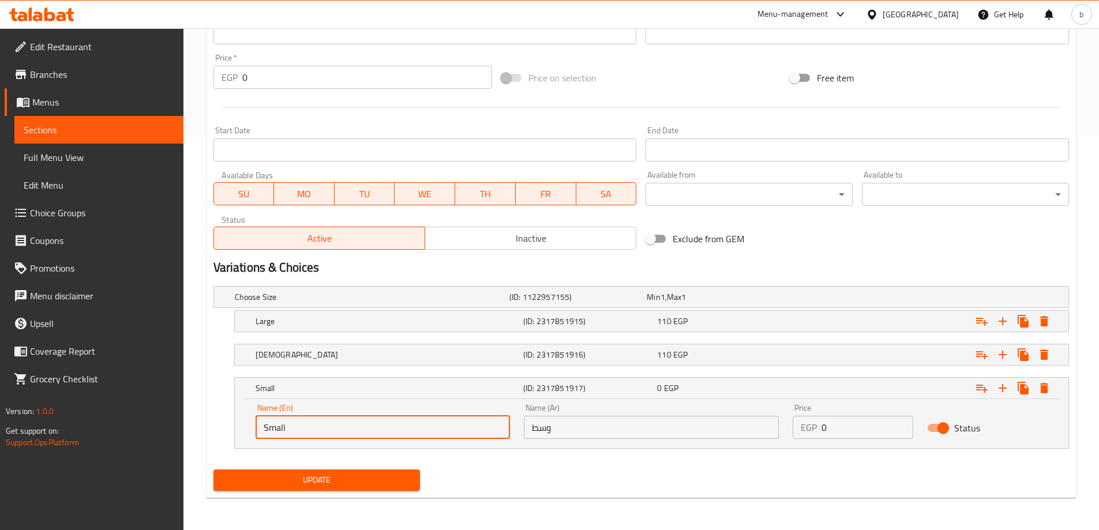
click at [460, 431] on input "Small" at bounding box center [382, 427] width 255 height 23
type input "ة"
type input "medium"
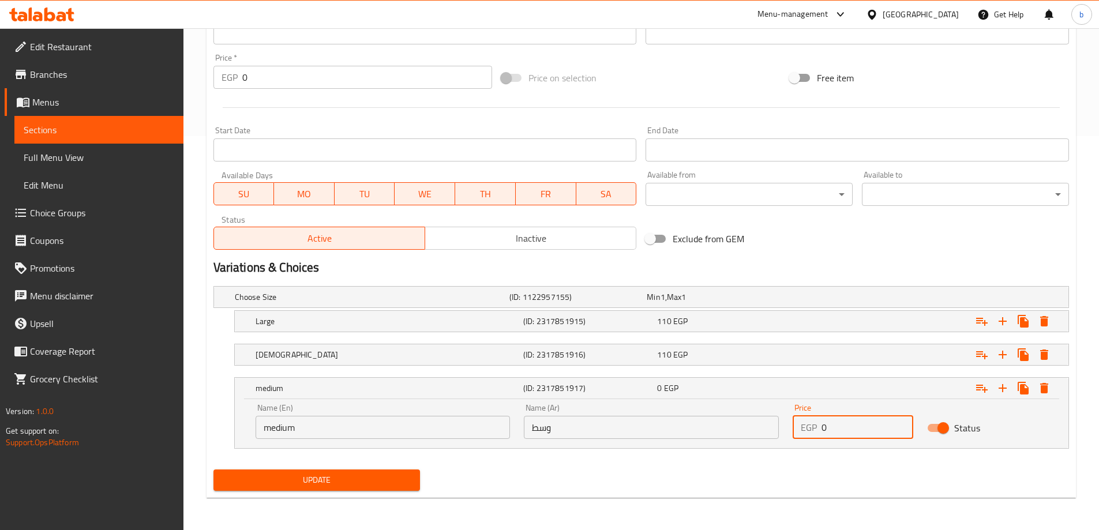
drag, startPoint x: 833, startPoint y: 428, endPoint x: 817, endPoint y: 428, distance: 16.1
click at [817, 428] on div "EGP 0 Price" at bounding box center [852, 427] width 121 height 23
type input "90"
click at [213, 469] on button "Update" at bounding box center [316, 479] width 207 height 21
click at [358, 479] on span "Update" at bounding box center [317, 480] width 189 height 14
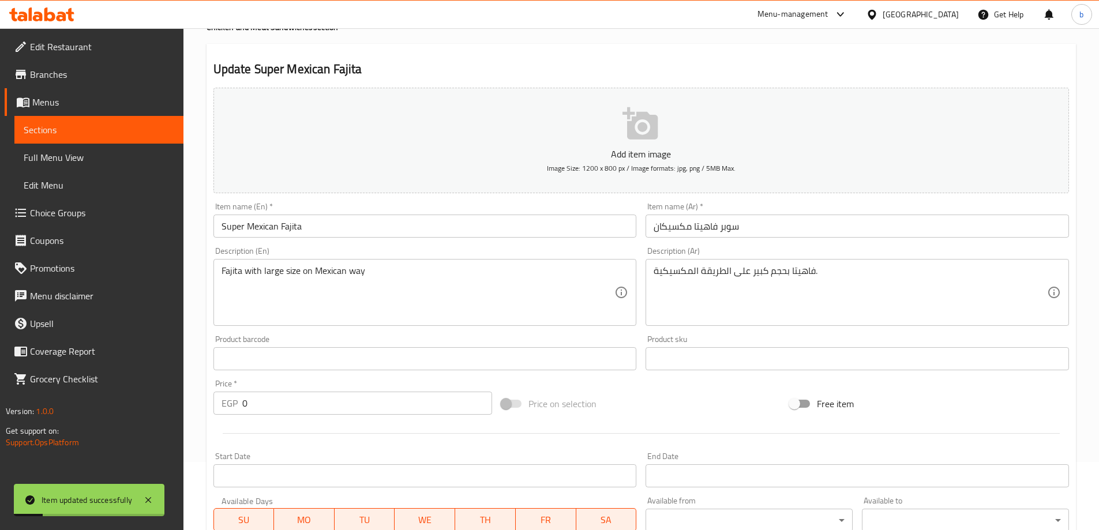
scroll to position [48, 0]
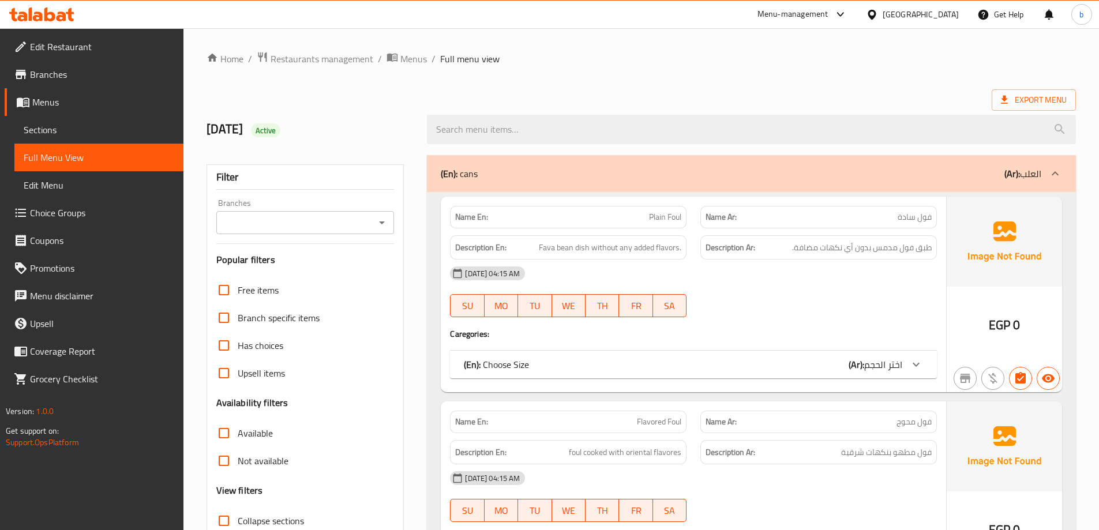
scroll to position [58, 0]
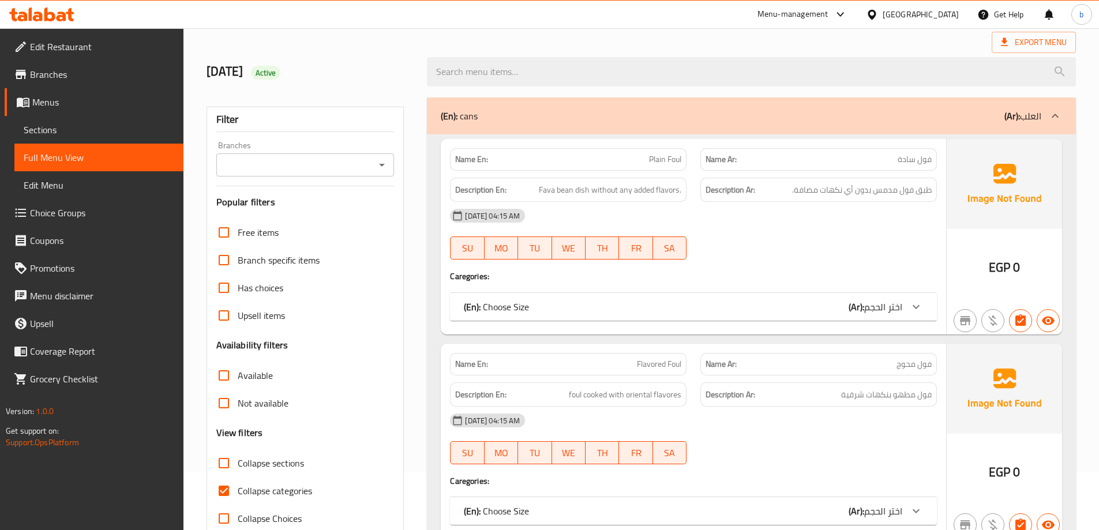
click at [222, 492] on input "Collapse categories" at bounding box center [224, 491] width 28 height 28
checkbox input "false"
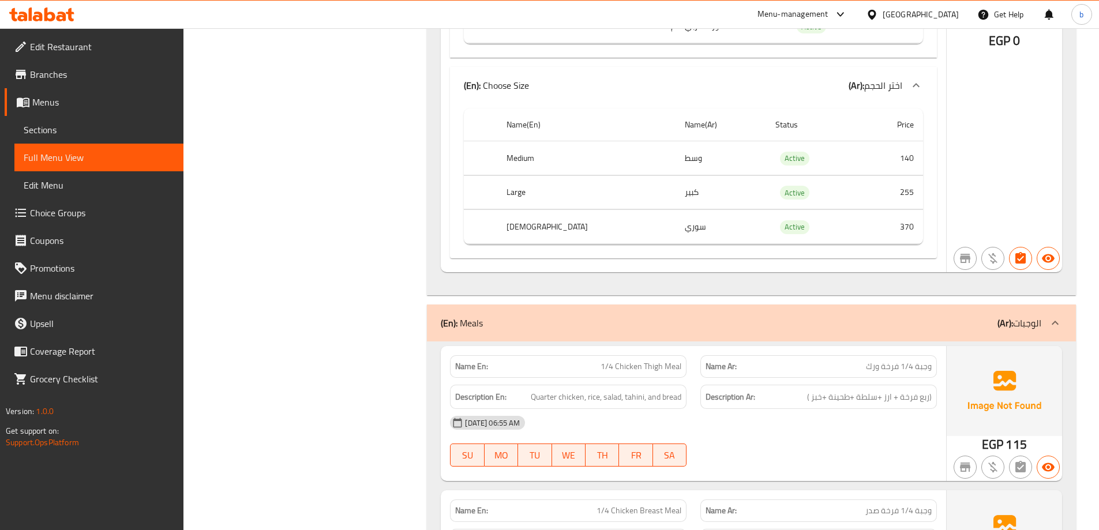
scroll to position [23677, 0]
click at [883, 324] on div "(En): Meals (Ar): الوجبات" at bounding box center [741, 324] width 600 height 14
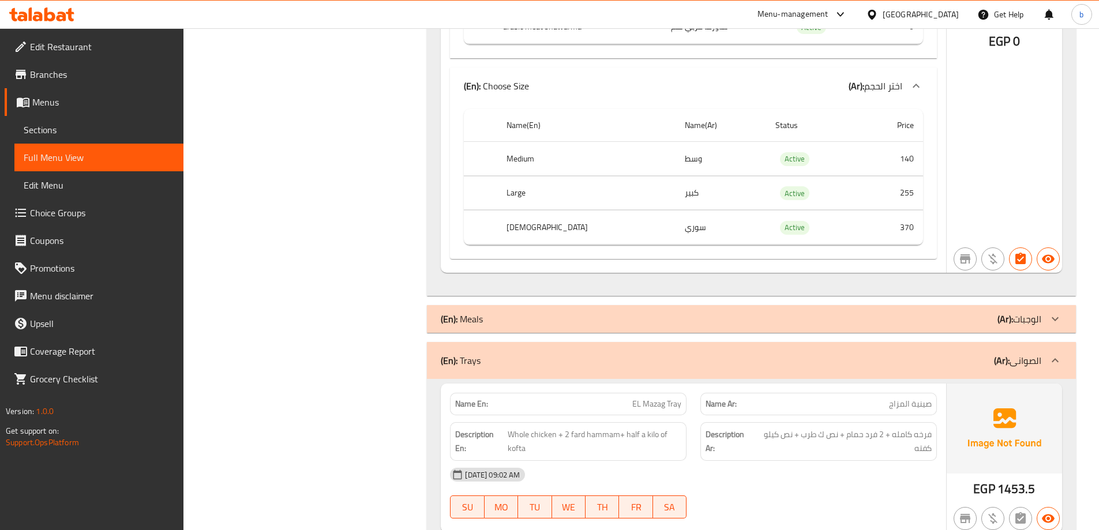
scroll to position [23850, 0]
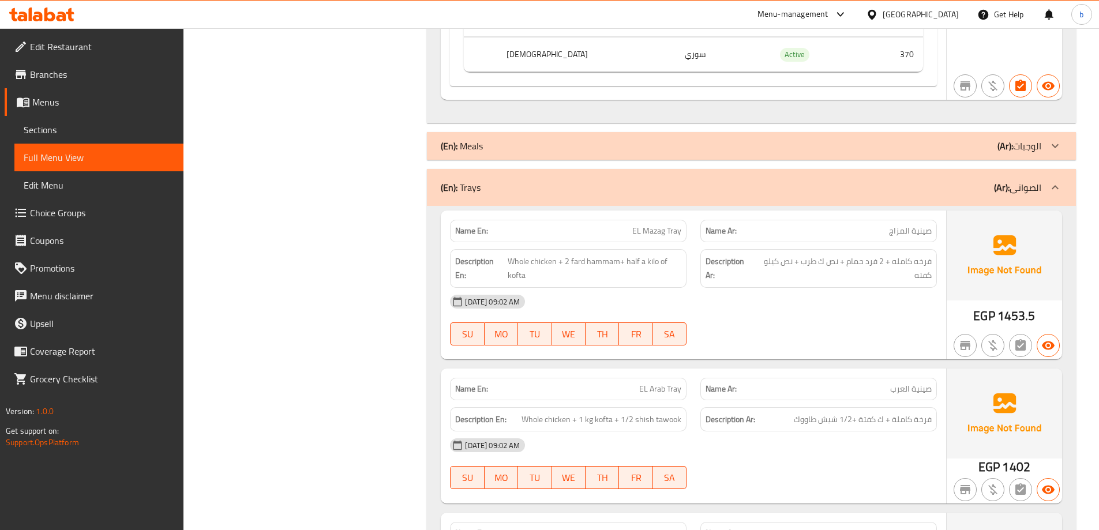
click at [960, 188] on div "(En): Trays (Ar): الصوانى" at bounding box center [741, 188] width 600 height 14
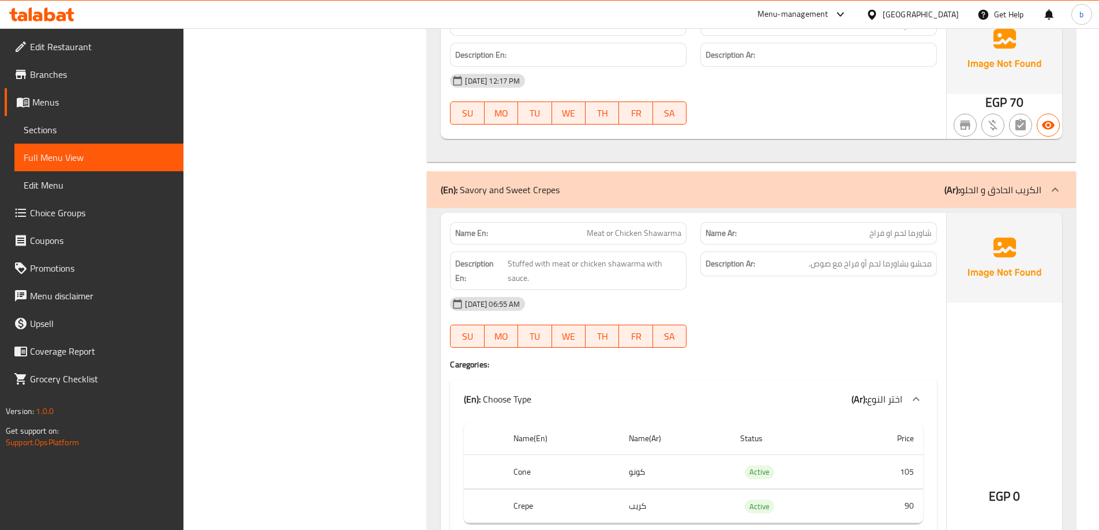
scroll to position [25234, 0]
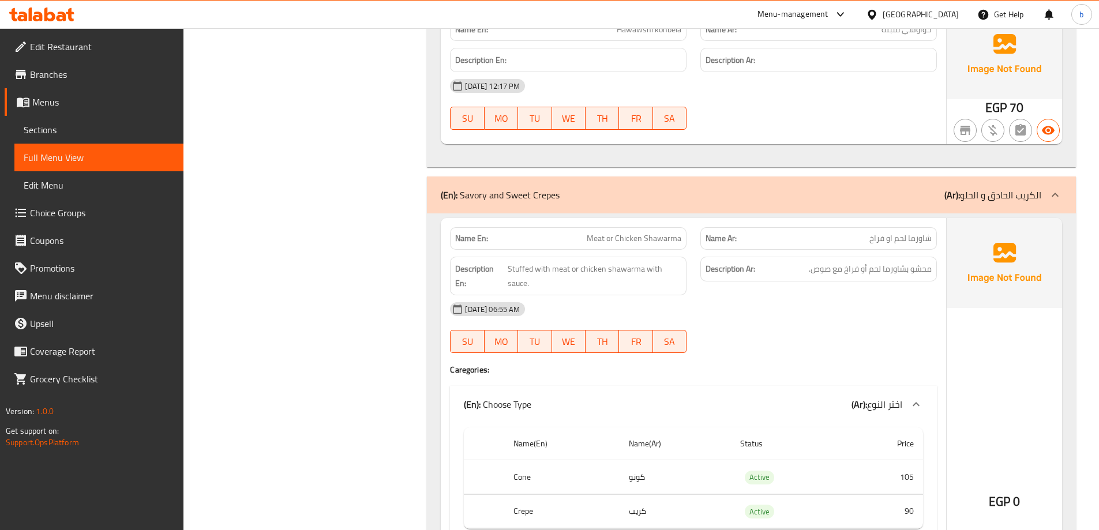
click at [943, 197] on div "(En): Savory and Sweet Crepes (Ar): الكريب الحادق و الحلو" at bounding box center [741, 195] width 600 height 14
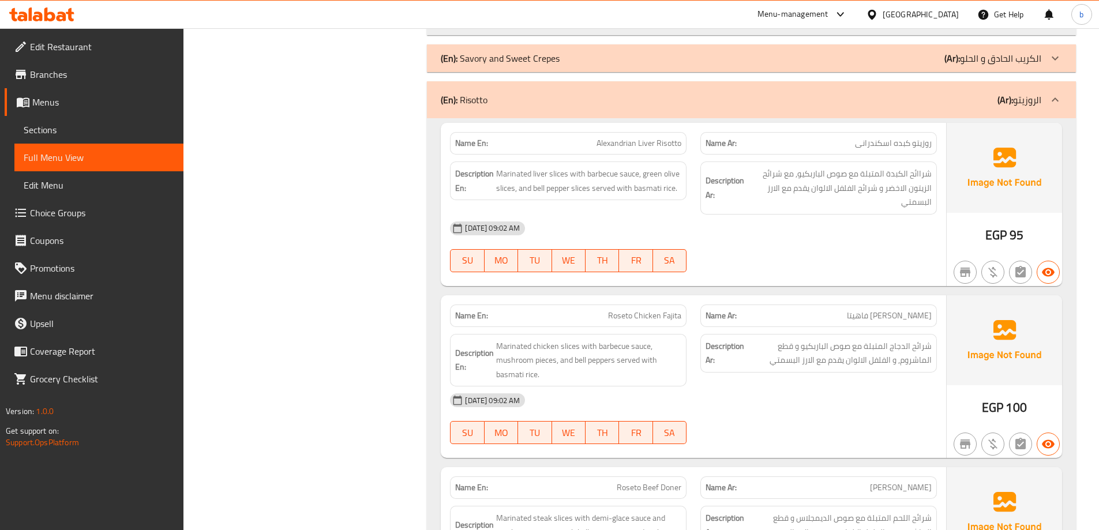
scroll to position [25350, 0]
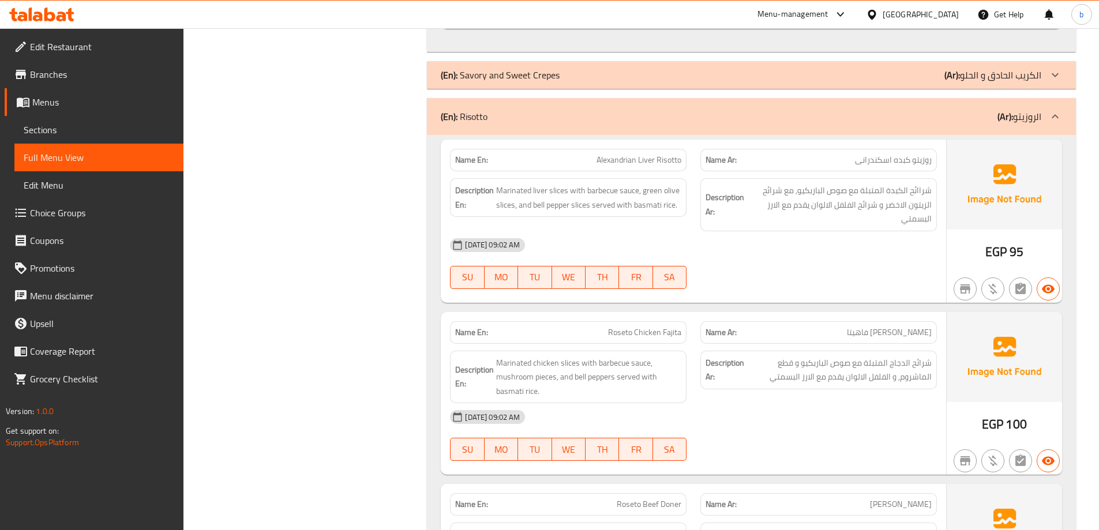
click at [945, 124] on div "(En): Risotto (Ar): الروزيتو" at bounding box center [751, 116] width 649 height 37
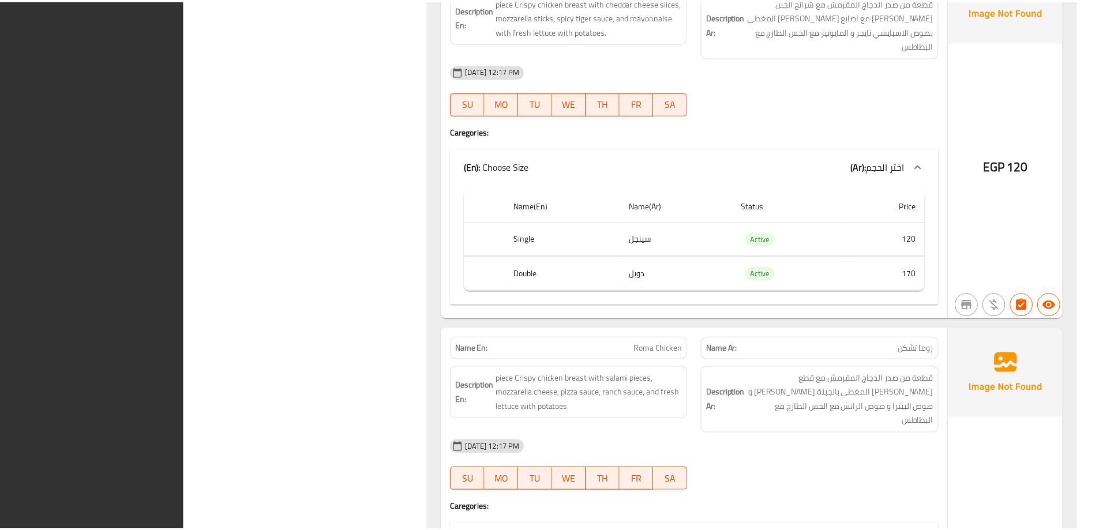
scroll to position [29167, 0]
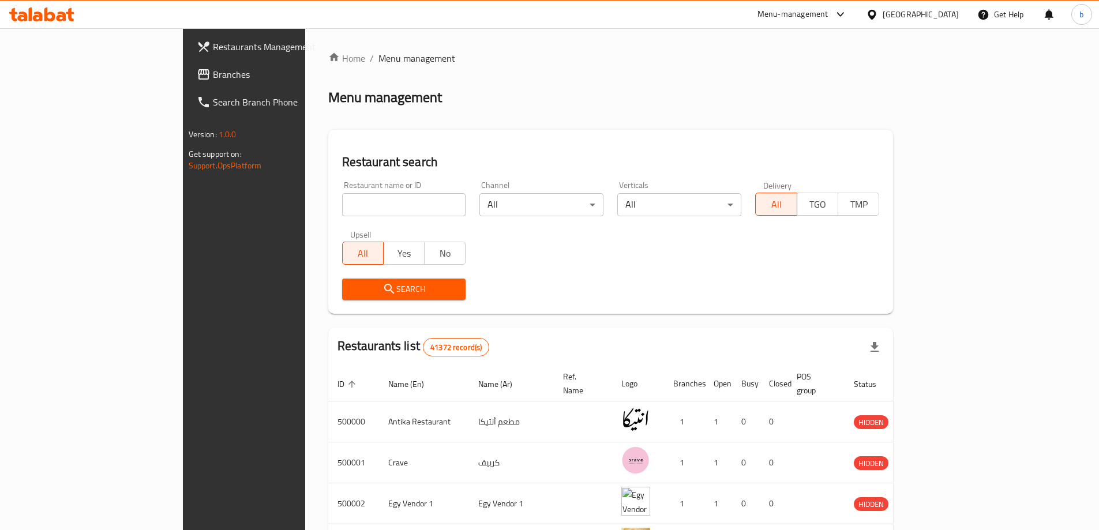
click at [878, 10] on icon at bounding box center [872, 15] width 12 height 12
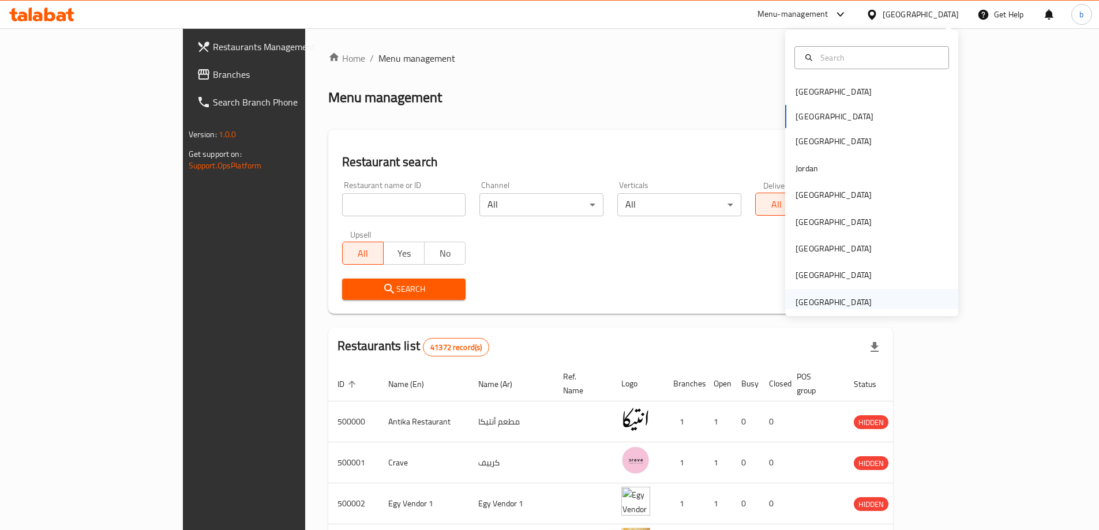
click at [806, 290] on div "[GEOGRAPHIC_DATA]" at bounding box center [833, 302] width 95 height 27
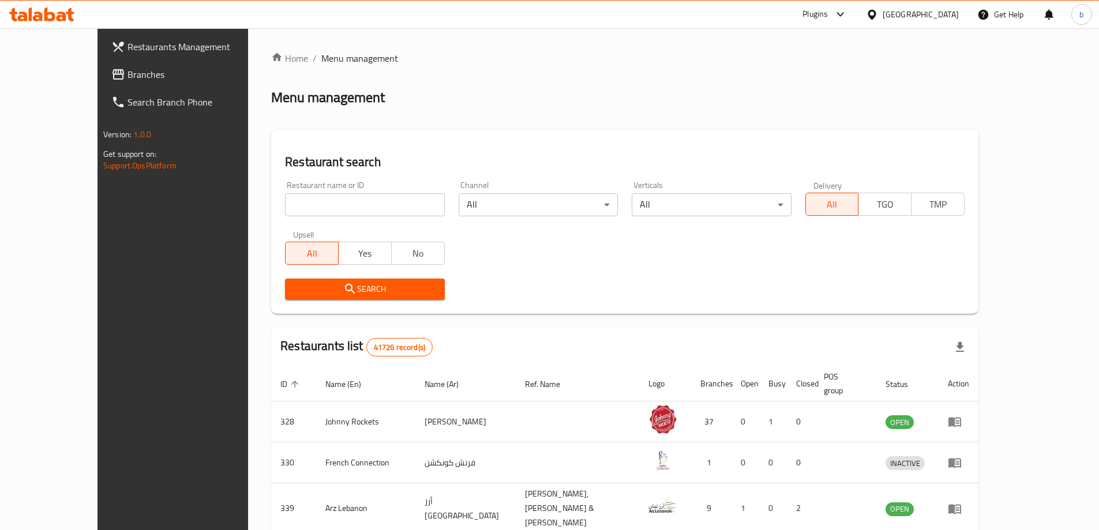
click at [127, 78] on span "Branches" at bounding box center [199, 74] width 144 height 14
